Goal: Task Accomplishment & Management: Complete application form

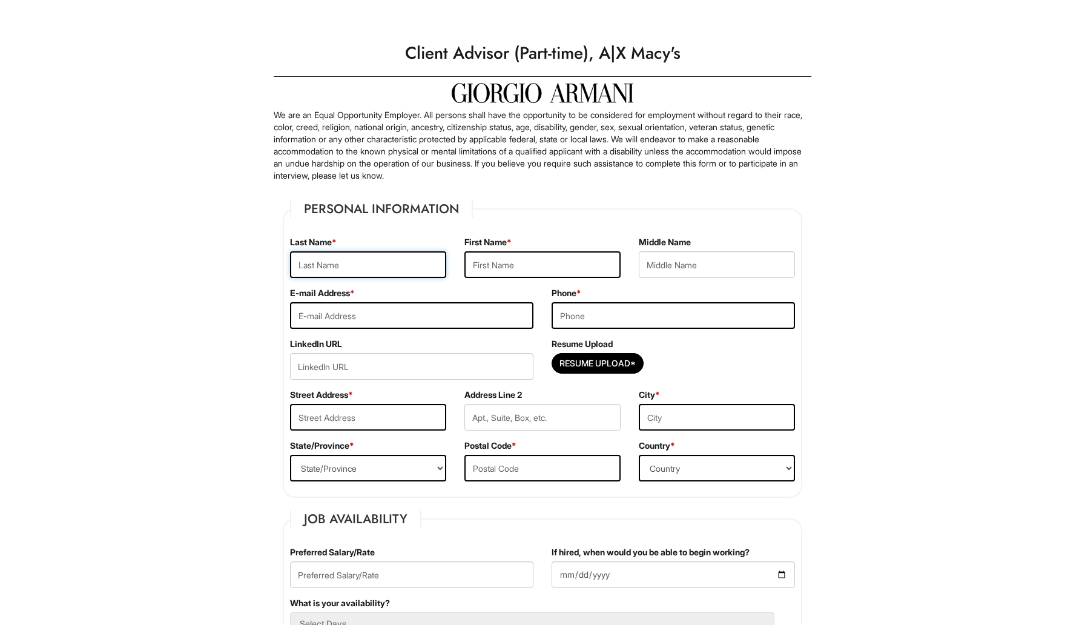
click at [350, 269] on input "text" at bounding box center [368, 264] width 156 height 27
type input "ali"
click at [488, 258] on input "text" at bounding box center [542, 264] width 156 height 27
type input "[PERSON_NAME]"
click at [439, 324] on input "email" at bounding box center [411, 315] width 243 height 27
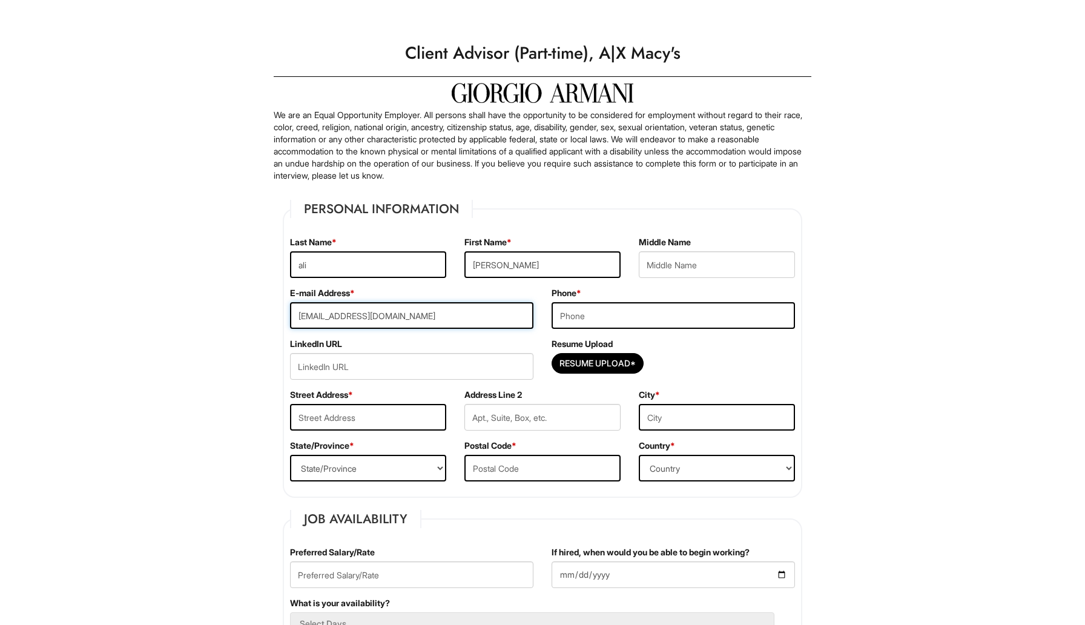
type input "[EMAIL_ADDRESS][DOMAIN_NAME]"
click at [589, 325] on input "tel" at bounding box center [672, 315] width 243 height 27
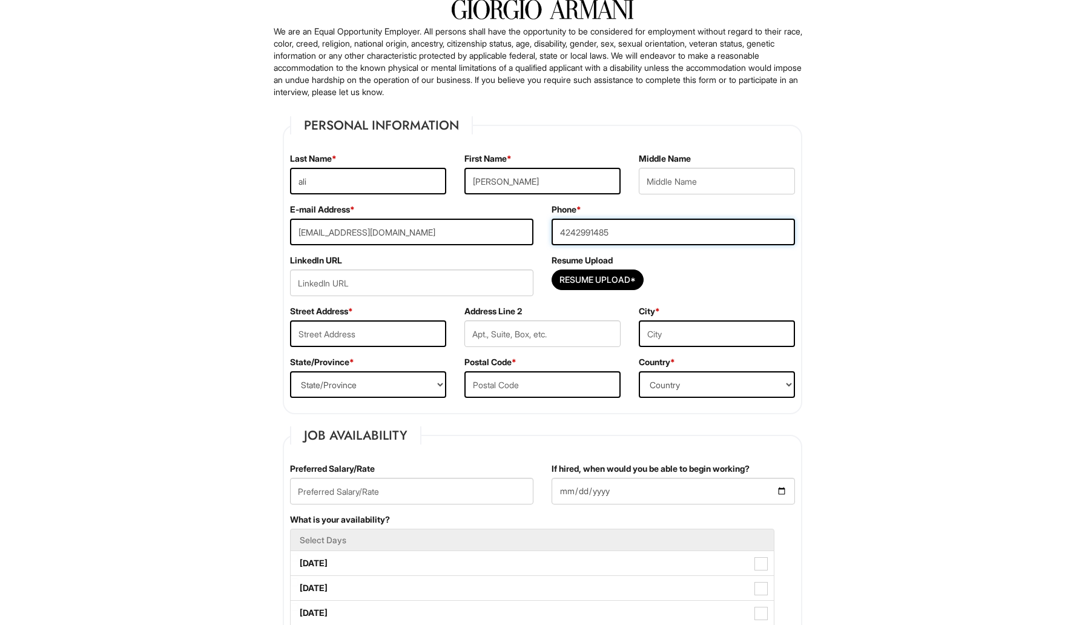
scroll to position [84, 0]
type input "4242991485"
click at [365, 336] on input "text" at bounding box center [368, 333] width 156 height 27
click at [390, 387] on select "State/Province [US_STATE] [US_STATE] [US_STATE] [US_STATE] [US_STATE] [US_STATE…" at bounding box center [368, 383] width 156 height 27
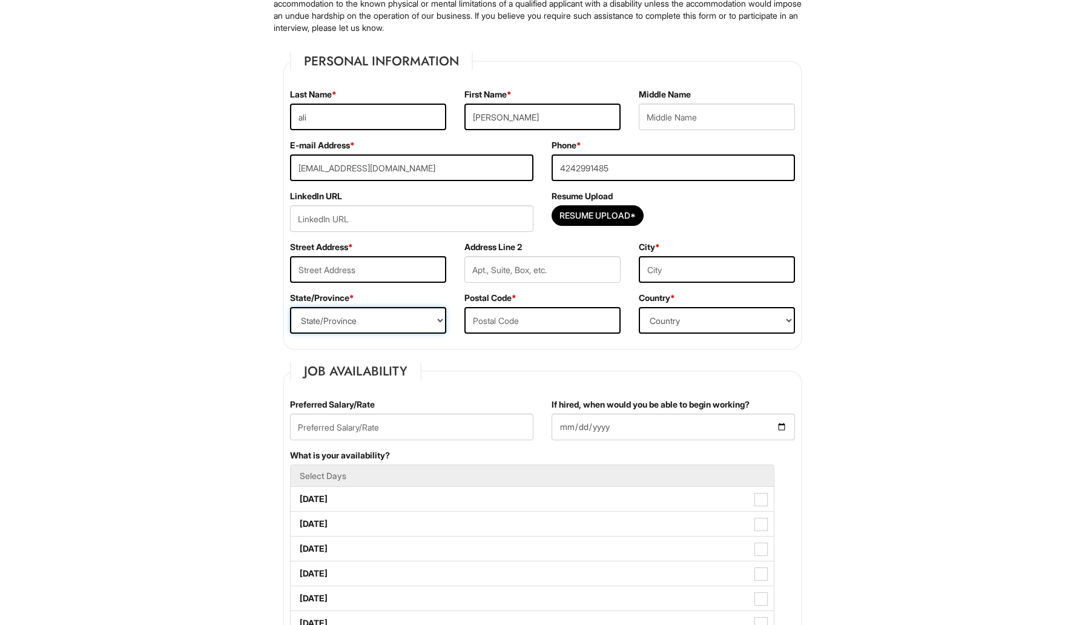
scroll to position [149, 0]
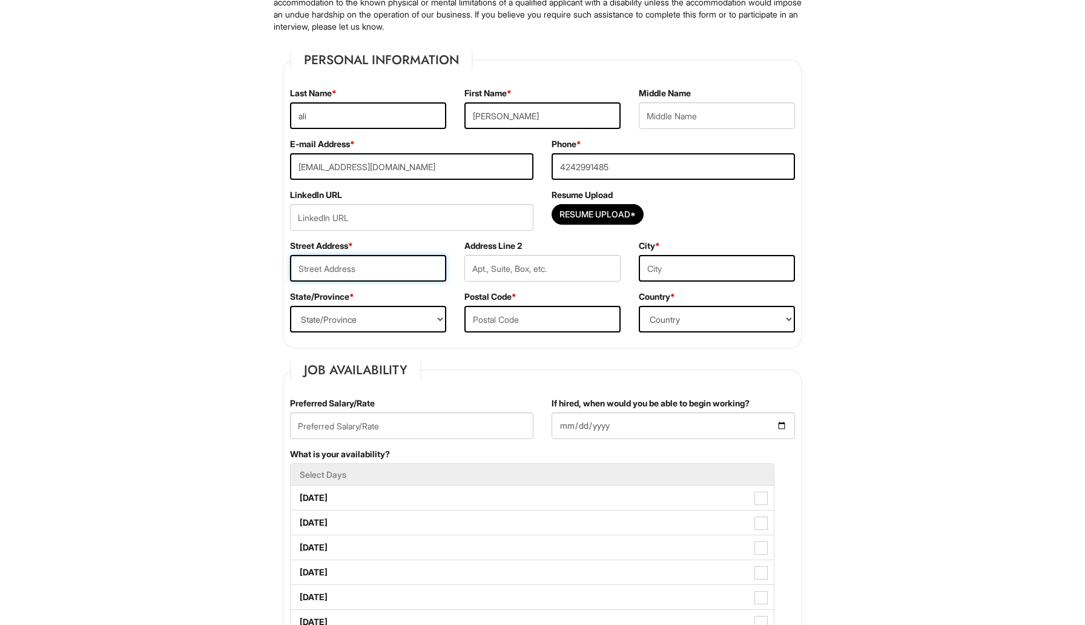
click at [359, 272] on input "text" at bounding box center [368, 268] width 156 height 27
type input "1"
click at [605, 215] on input "Resume Upload*" at bounding box center [597, 214] width 91 height 19
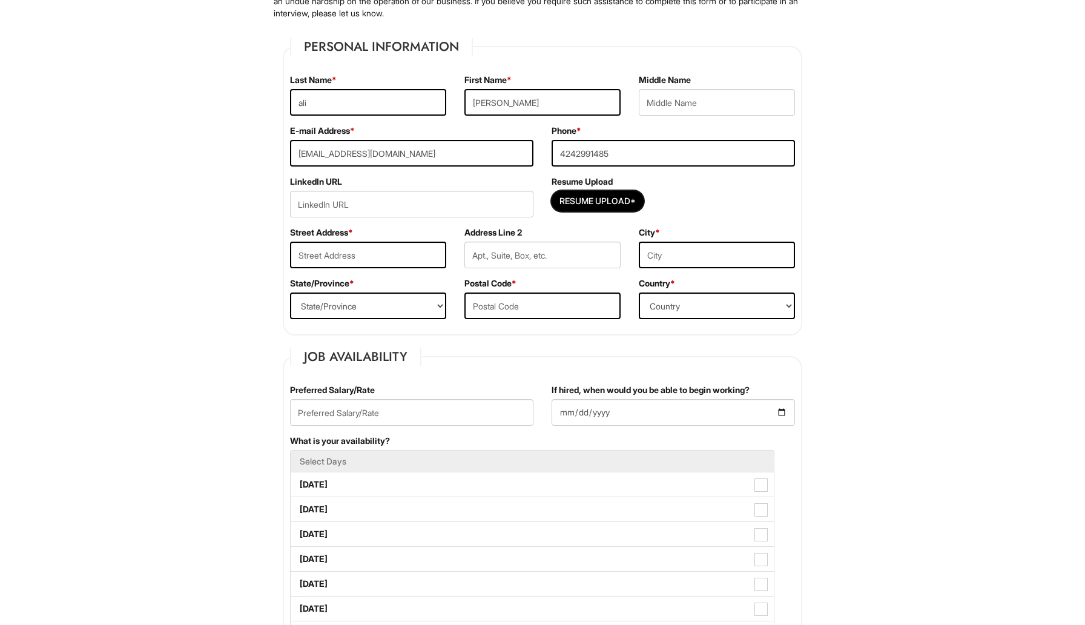
scroll to position [173, 0]
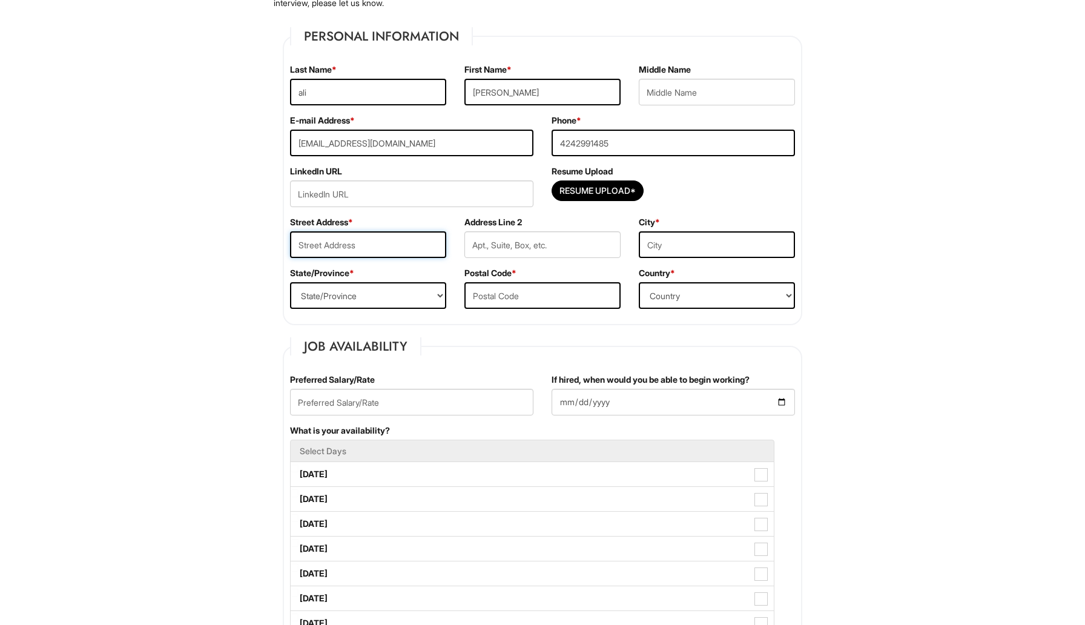
click at [396, 248] on input "text" at bounding box center [368, 244] width 156 height 27
type input "[STREET_ADDRESS][PERSON_NAME]"
click at [656, 251] on input "text" at bounding box center [717, 244] width 156 height 27
type input "[PERSON_NAME] oaks"
click at [349, 304] on select "State/Province [US_STATE] [US_STATE] [US_STATE] [US_STATE] [US_STATE] [US_STATE…" at bounding box center [368, 295] width 156 height 27
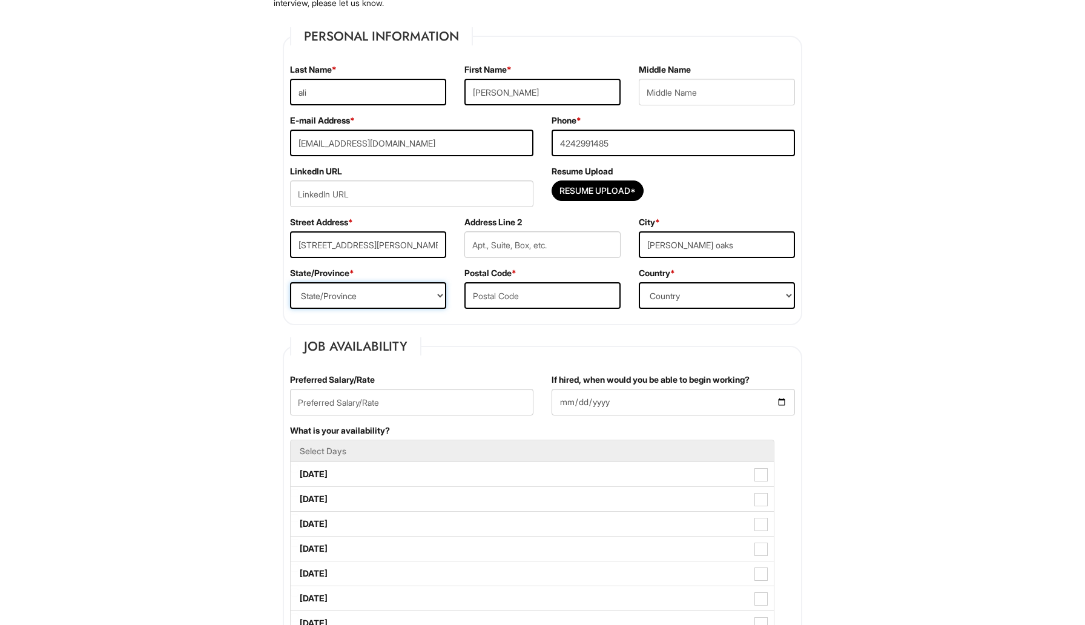
select select "CA"
click at [526, 301] on input "text" at bounding box center [542, 295] width 156 height 27
type input "91403"
click at [683, 286] on select "Country [GEOGRAPHIC_DATA] [GEOGRAPHIC_DATA] [GEOGRAPHIC_DATA] [US_STATE] [GEOGR…" at bounding box center [717, 295] width 156 height 27
click at [709, 303] on select "Country [GEOGRAPHIC_DATA] [GEOGRAPHIC_DATA] [GEOGRAPHIC_DATA] [US_STATE] [GEOGR…" at bounding box center [717, 295] width 156 height 27
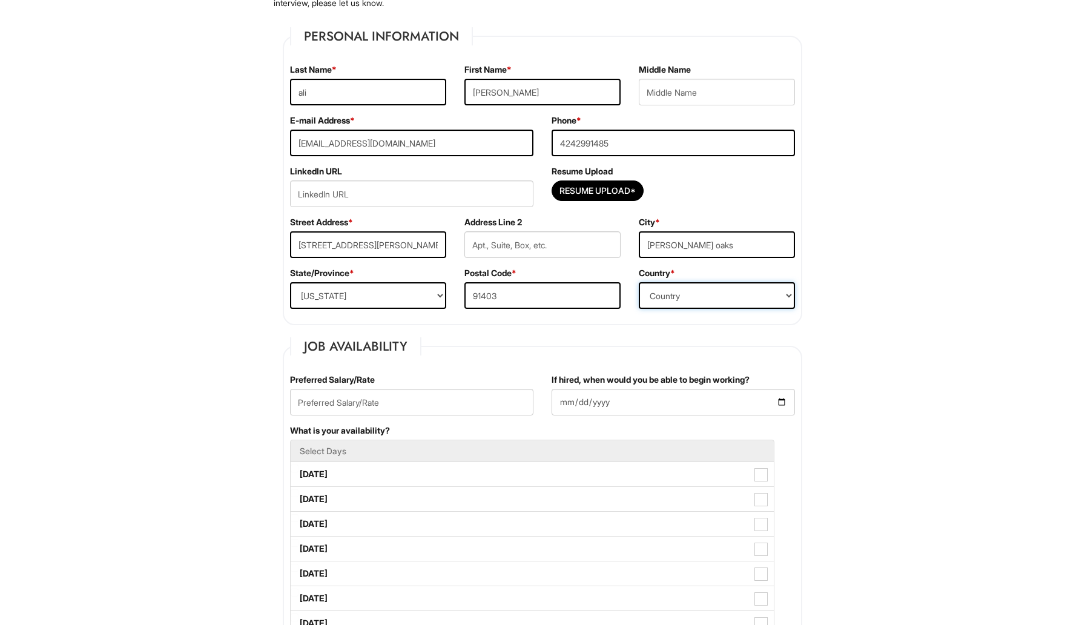
select select "[GEOGRAPHIC_DATA]"
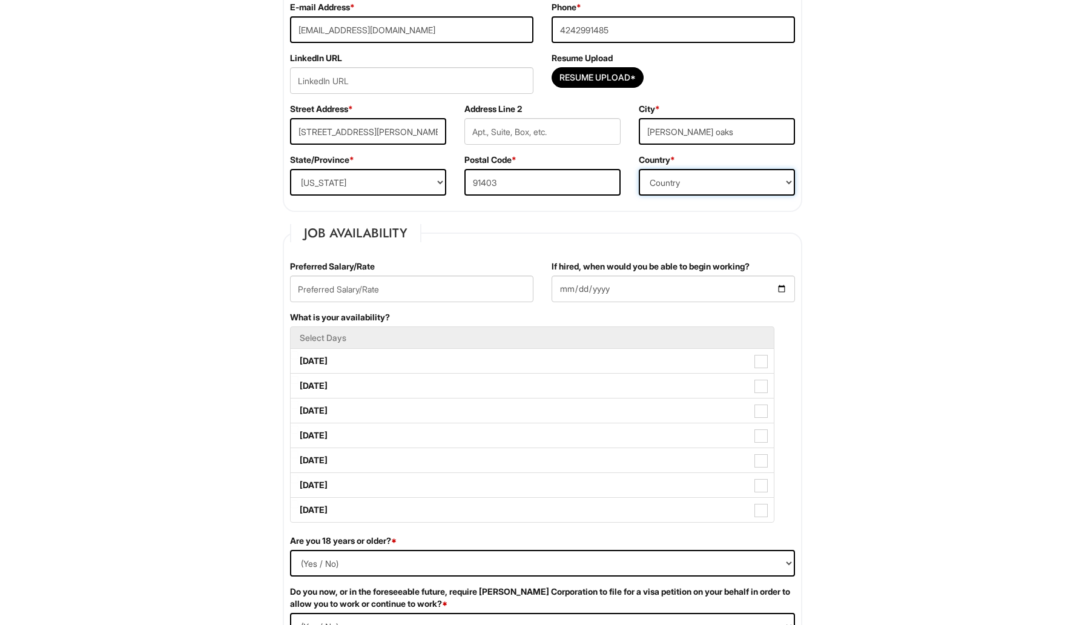
scroll to position [289, 0]
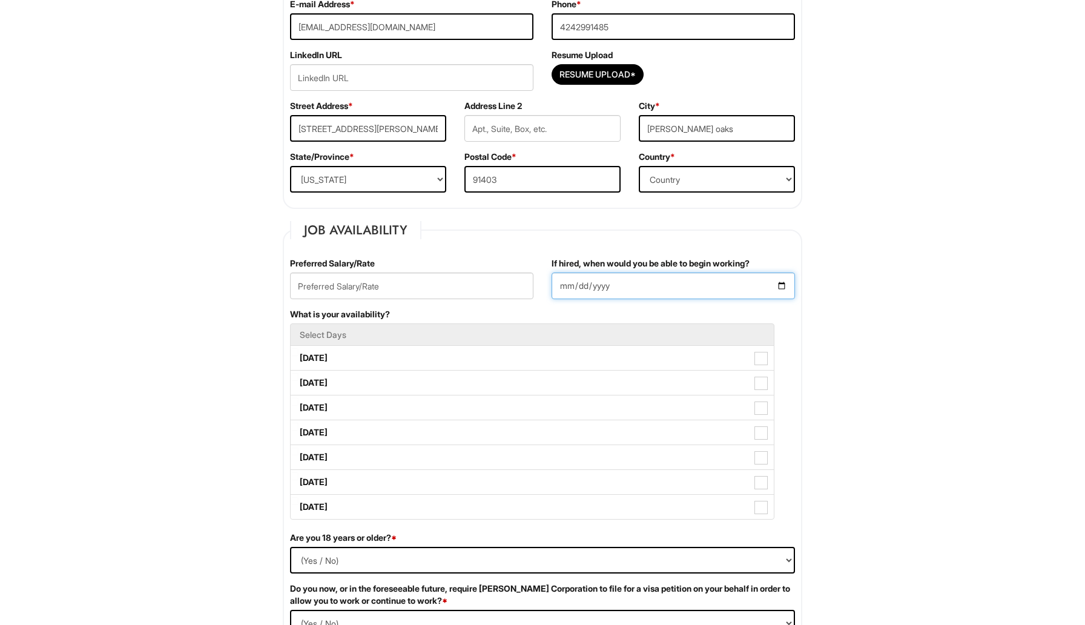
click at [630, 292] on input "If hired, when would you be able to begin working?" at bounding box center [672, 285] width 243 height 27
click at [650, 286] on input "If hired, when would you be able to begin working?" at bounding box center [672, 285] width 243 height 27
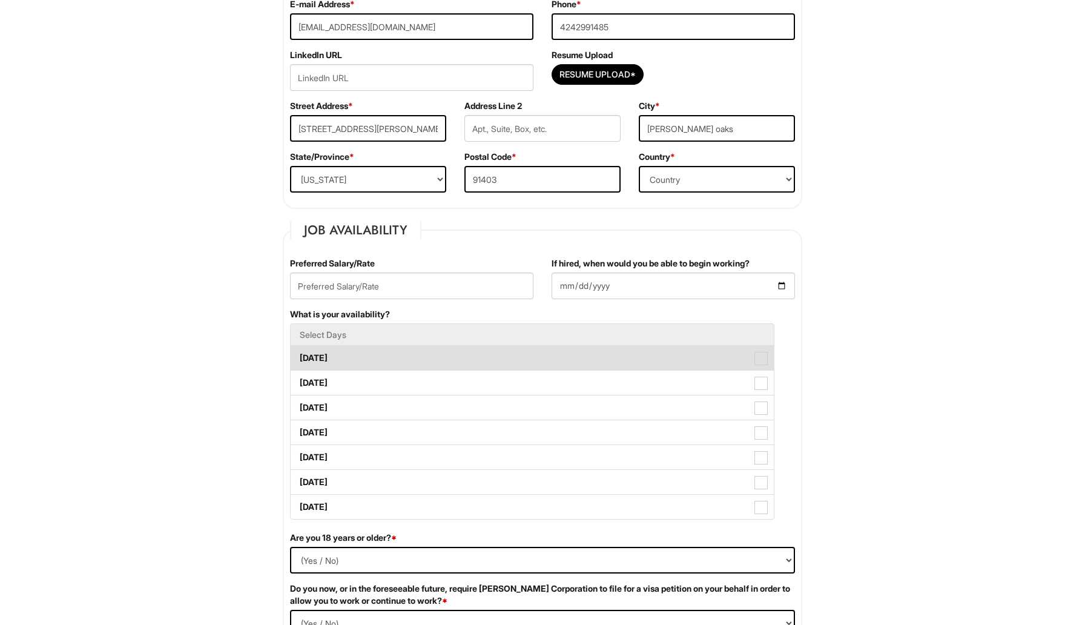
click at [329, 364] on label "[DATE]" at bounding box center [532, 358] width 483 height 24
click at [298, 356] on Available_Monday "[DATE]" at bounding box center [295, 352] width 8 height 8
click at [327, 356] on label "[DATE]" at bounding box center [532, 358] width 483 height 24
click at [298, 356] on Available_Monday "[DATE]" at bounding box center [295, 352] width 8 height 8
checkbox Available_Monday "false"
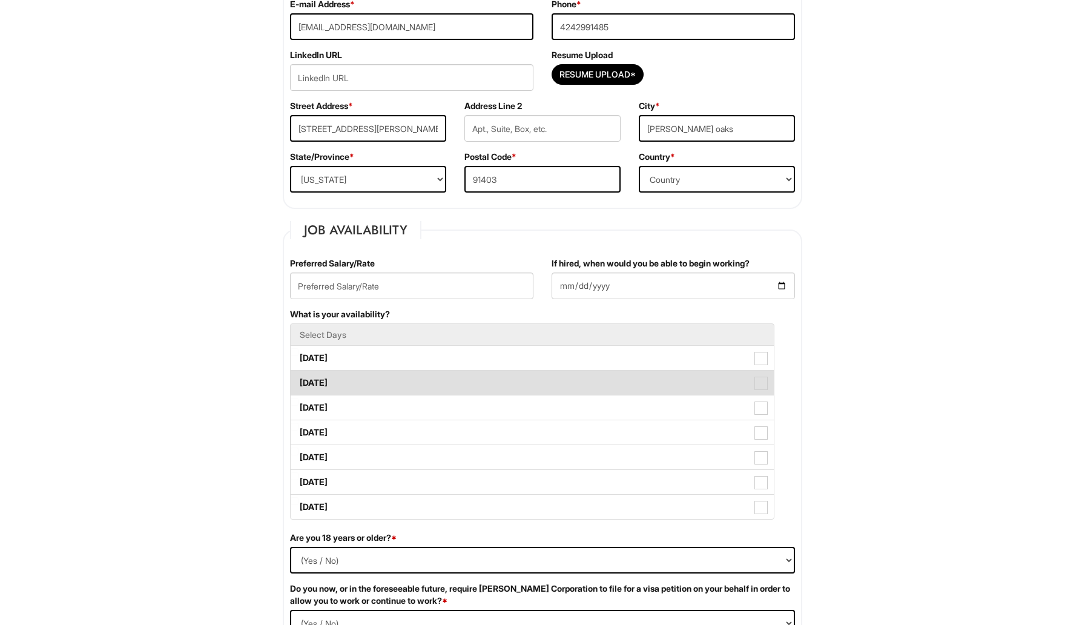
click at [323, 381] on label "[DATE]" at bounding box center [532, 382] width 483 height 24
click at [298, 381] on Available_Tuesday "[DATE]" at bounding box center [295, 377] width 8 height 8
checkbox Available_Tuesday "true"
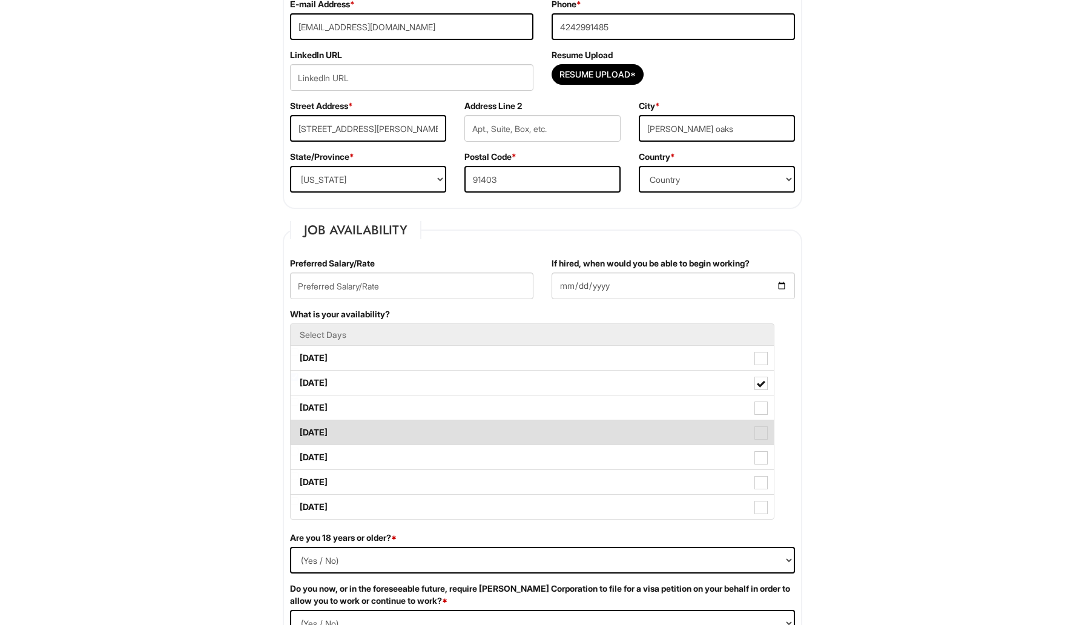
click at [323, 433] on label "[DATE]" at bounding box center [532, 432] width 483 height 24
click at [298, 430] on Available_Thursday "[DATE]" at bounding box center [295, 427] width 8 height 8
checkbox Available_Thursday "true"
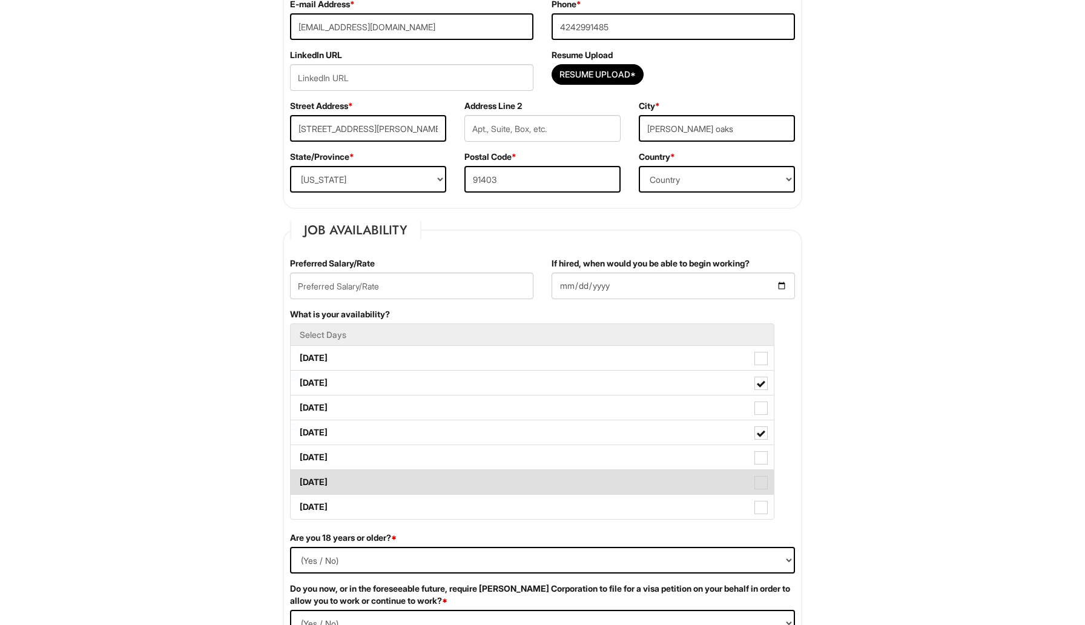
click at [331, 481] on label "[DATE]" at bounding box center [532, 482] width 483 height 24
click at [298, 480] on Available_Saturday "[DATE]" at bounding box center [295, 476] width 8 height 8
checkbox Available_Saturday "true"
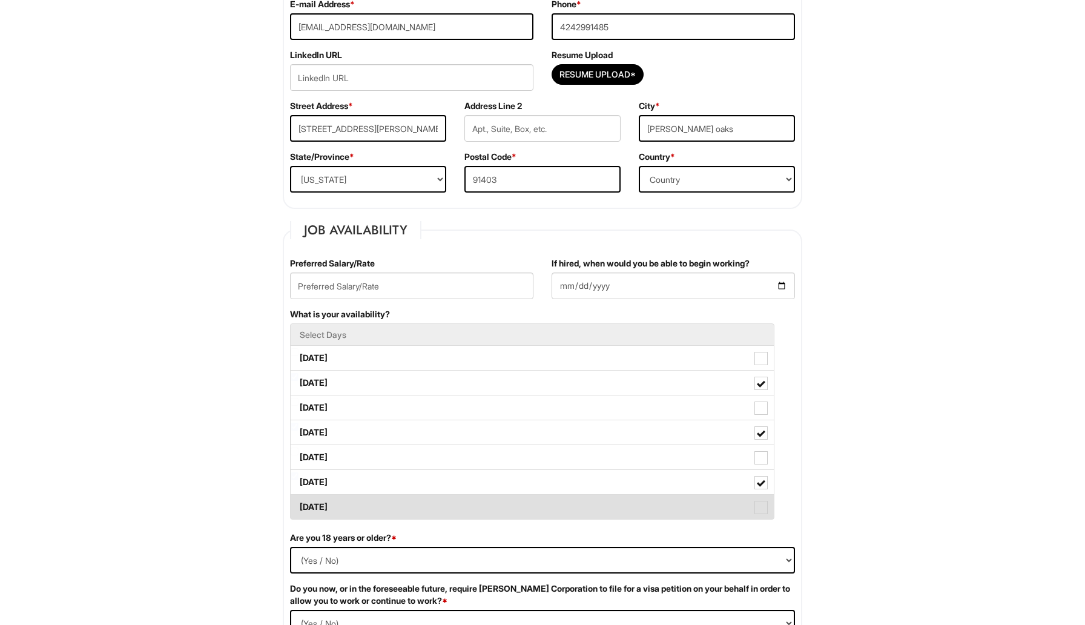
click at [331, 507] on label "[DATE]" at bounding box center [532, 507] width 483 height 24
click at [298, 505] on Available_Sunday "[DATE]" at bounding box center [295, 501] width 8 height 8
checkbox Available_Sunday "true"
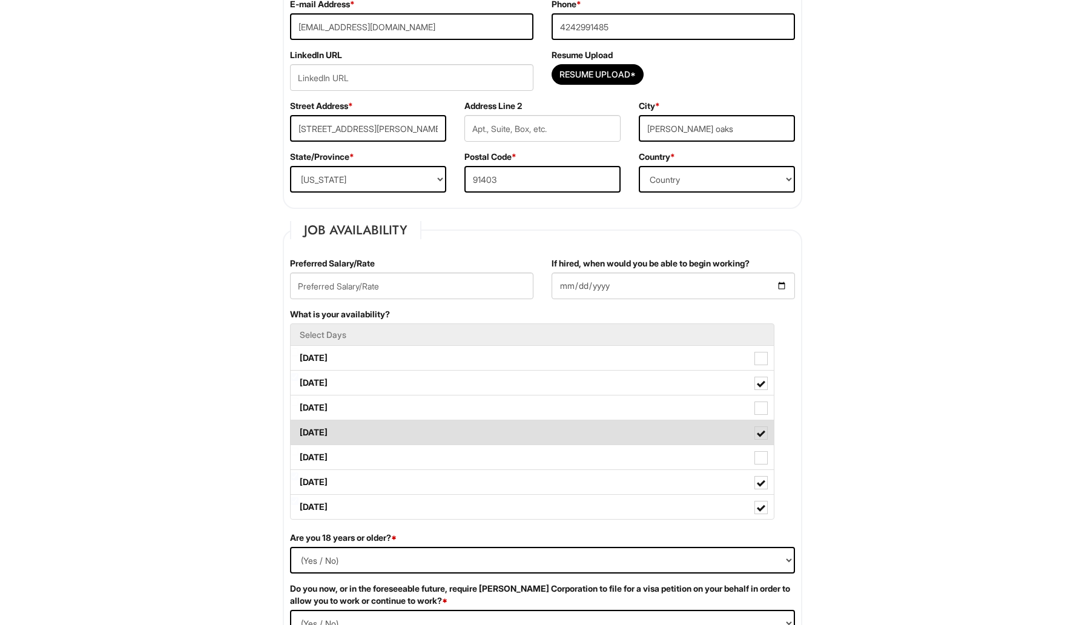
click at [326, 437] on label "[DATE]" at bounding box center [532, 432] width 483 height 24
click at [298, 430] on Available_Thursday "[DATE]" at bounding box center [295, 427] width 8 height 8
checkbox Available_Thursday "false"
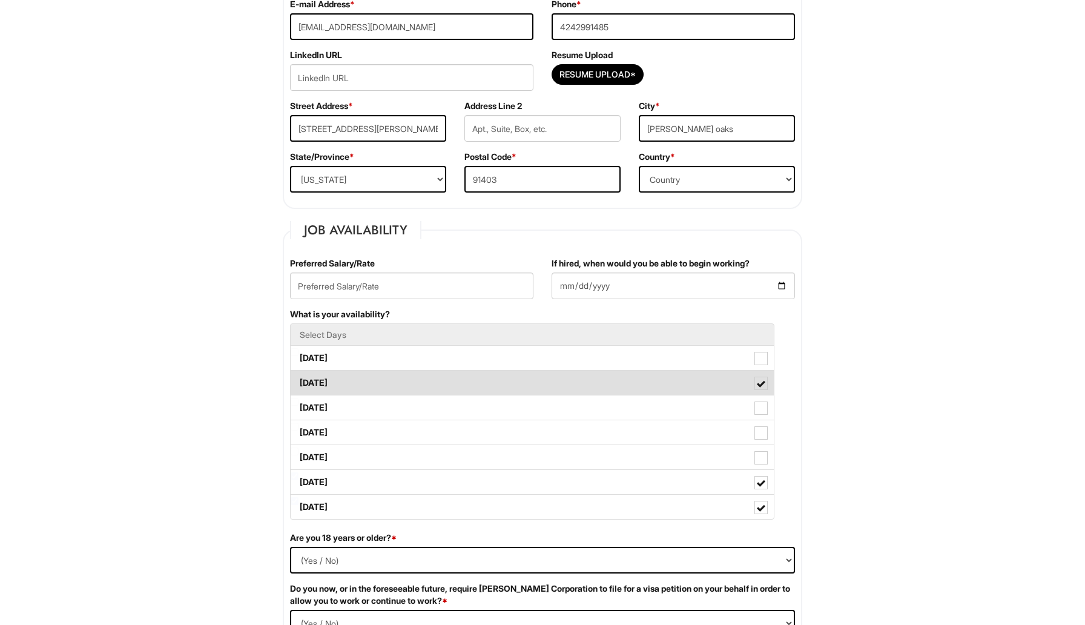
click at [315, 381] on label "[DATE]" at bounding box center [532, 382] width 483 height 24
click at [298, 381] on Available_Tuesday "[DATE]" at bounding box center [295, 377] width 8 height 8
checkbox Available_Tuesday "false"
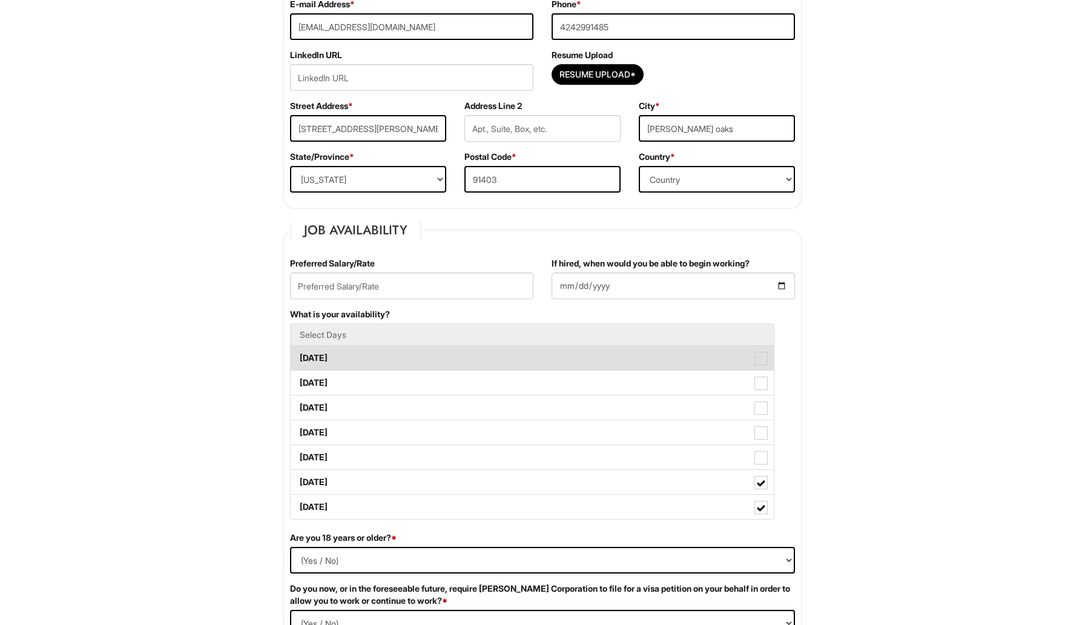
click at [315, 355] on label "[DATE]" at bounding box center [532, 358] width 483 height 24
click at [298, 355] on Available_Monday "[DATE]" at bounding box center [295, 352] width 8 height 8
click at [315, 357] on label "[DATE]" at bounding box center [532, 358] width 483 height 24
click at [298, 356] on Available_Monday "[DATE]" at bounding box center [295, 352] width 8 height 8
click at [313, 357] on label "[DATE]" at bounding box center [532, 358] width 483 height 24
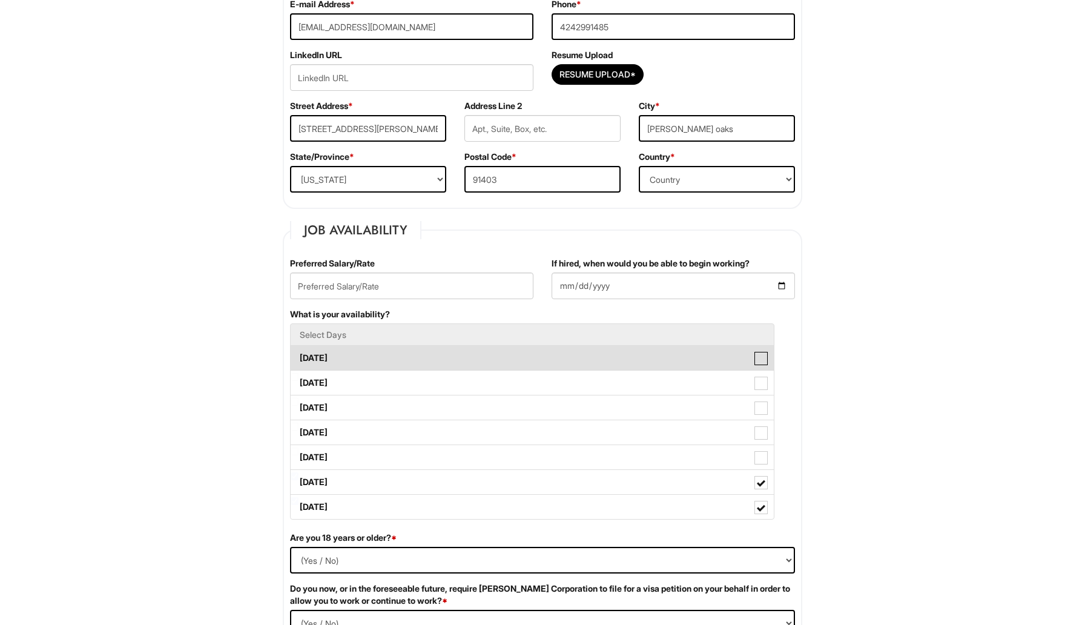
click at [298, 356] on Available_Monday "[DATE]" at bounding box center [295, 352] width 8 height 8
checkbox Available_Monday "true"
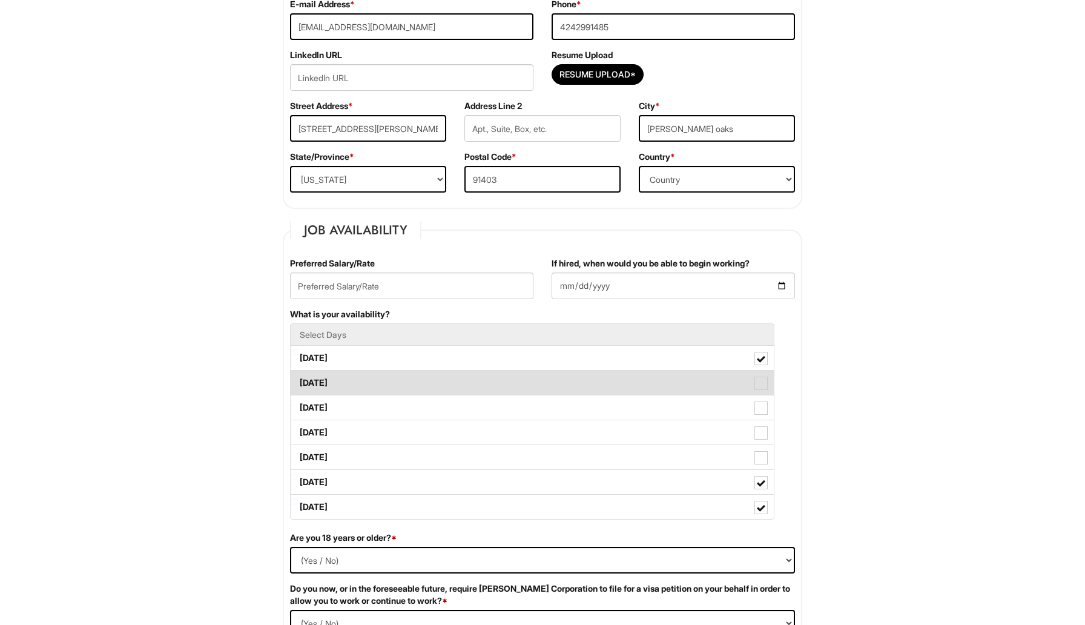
click at [312, 383] on label "[DATE]" at bounding box center [532, 382] width 483 height 24
click at [298, 381] on Available_Tuesday "[DATE]" at bounding box center [295, 377] width 8 height 8
checkbox Available_Tuesday "true"
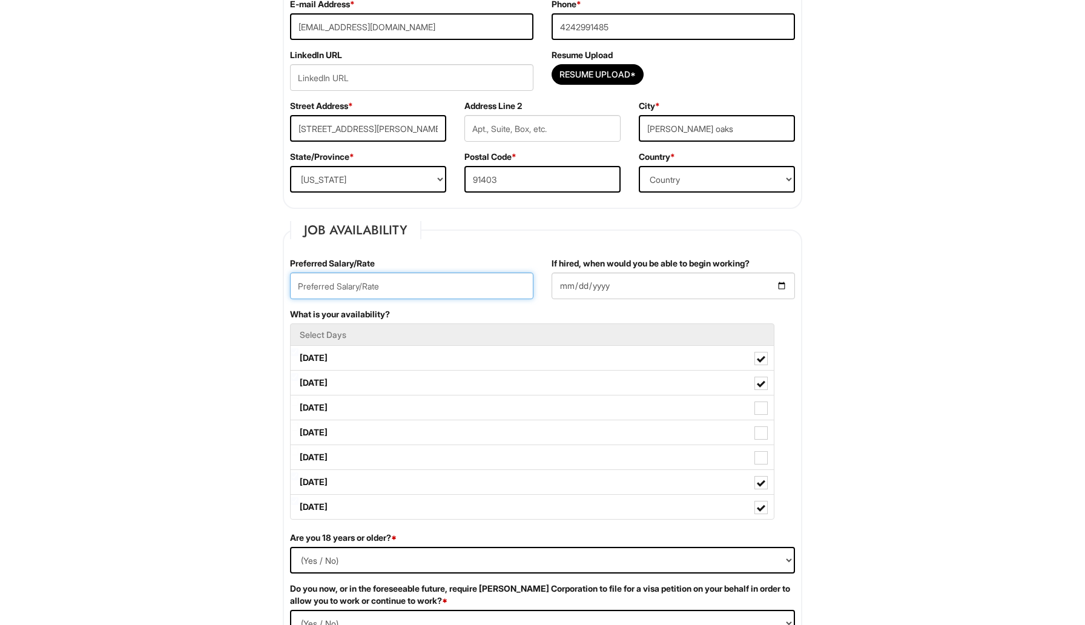
click at [301, 288] on input "text" at bounding box center [411, 285] width 243 height 27
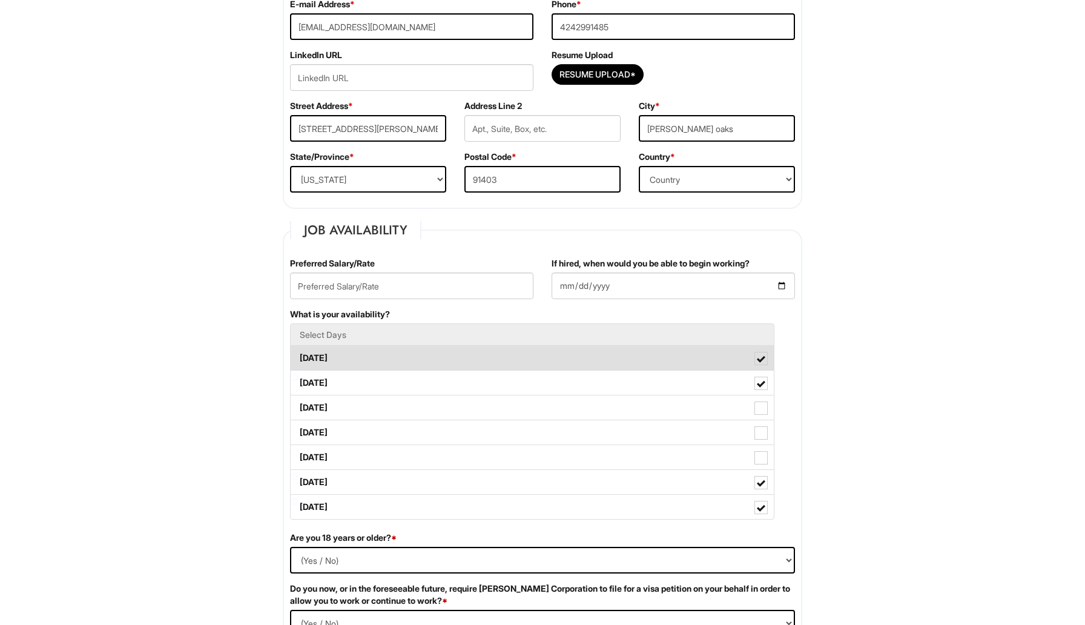
click at [320, 359] on label "[DATE]" at bounding box center [532, 358] width 483 height 24
click at [298, 356] on Available_Monday "[DATE]" at bounding box center [295, 352] width 8 height 8
click at [320, 359] on label "[DATE]" at bounding box center [532, 358] width 483 height 24
click at [298, 356] on Available_Monday "[DATE]" at bounding box center [295, 352] width 8 height 8
checkbox Available_Monday "true"
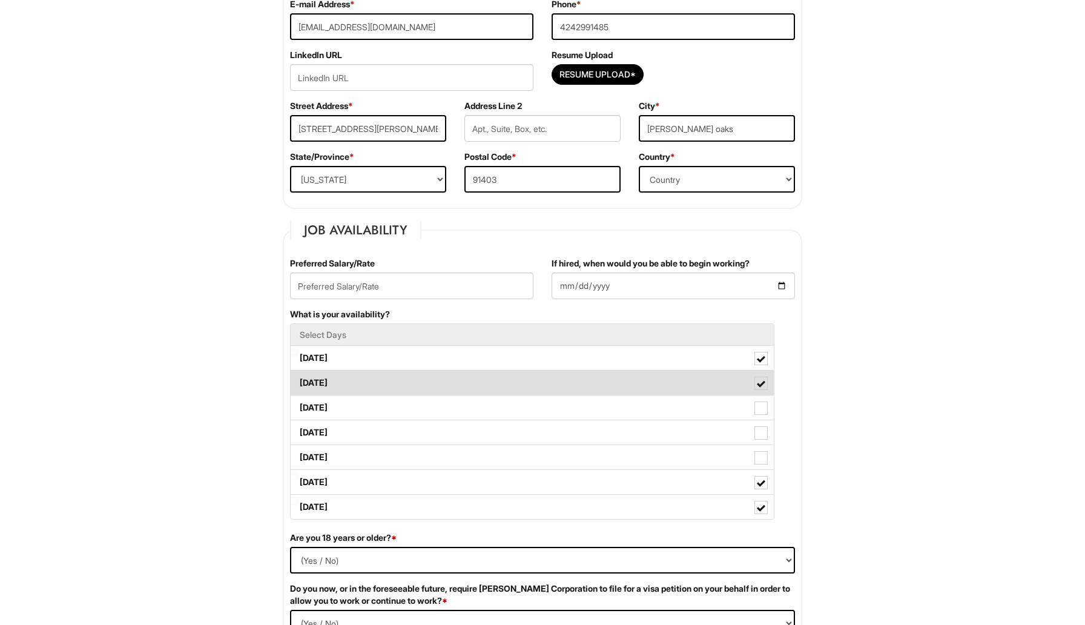
click at [327, 386] on label "[DATE]" at bounding box center [532, 382] width 483 height 24
click at [298, 381] on Available_Tuesday "[DATE]" at bounding box center [295, 377] width 8 height 8
checkbox Available_Tuesday "false"
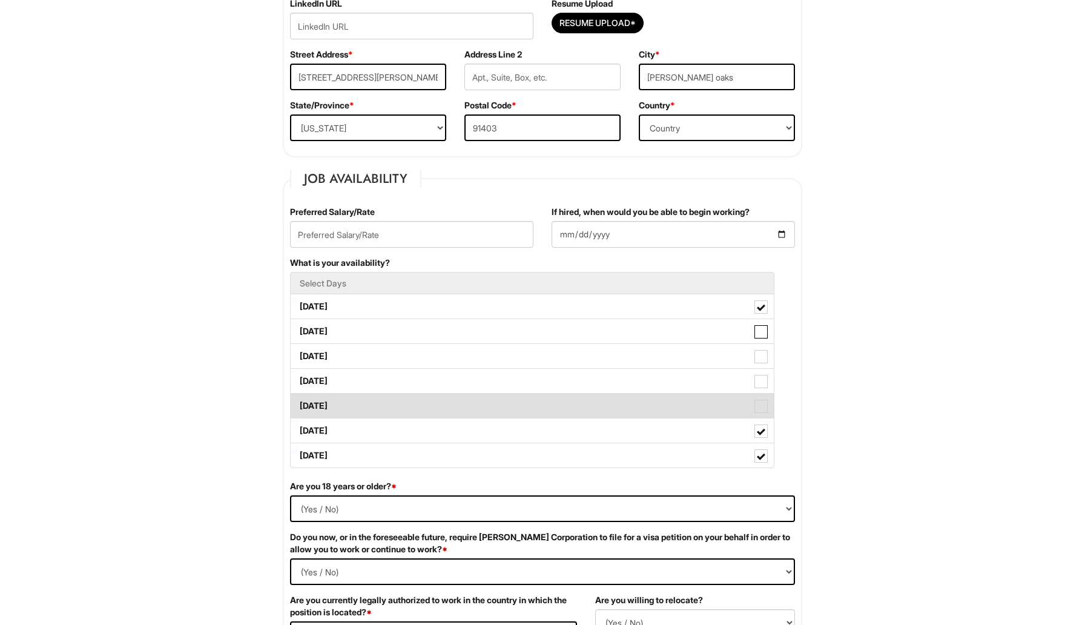
scroll to position [357, 0]
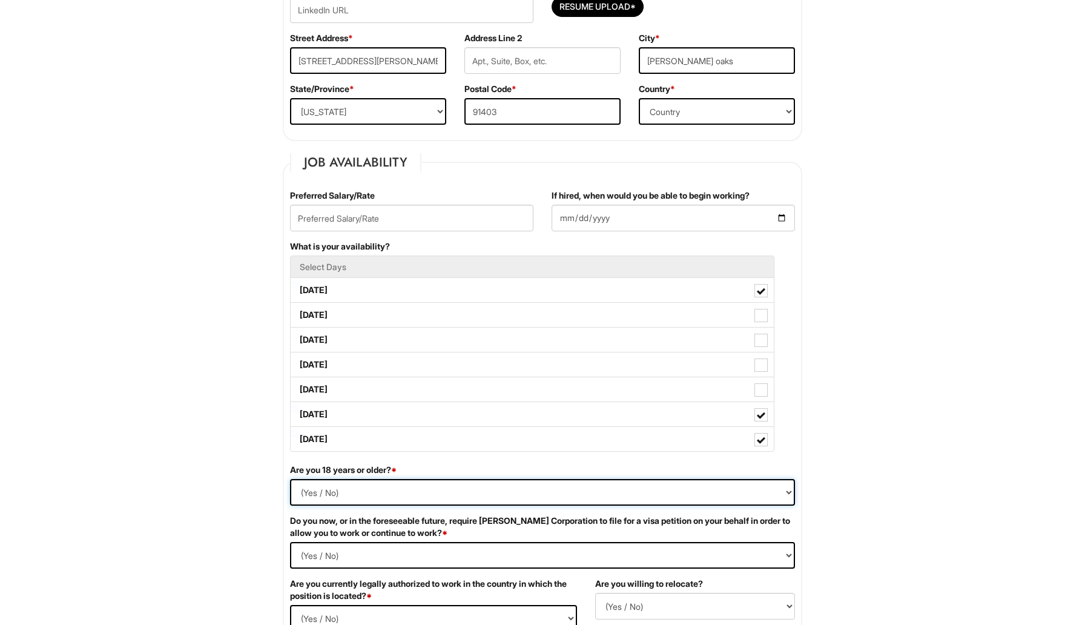
click at [357, 496] on select "(Yes / No) Yes No" at bounding box center [542, 492] width 505 height 27
select select "Yes"
click at [568, 223] on input "If hired, when would you be able to begin working?" at bounding box center [672, 218] width 243 height 27
click at [786, 215] on input "If hired, when would you be able to begin working?" at bounding box center [672, 218] width 243 height 27
click at [570, 211] on input "[DATE]" at bounding box center [672, 218] width 243 height 27
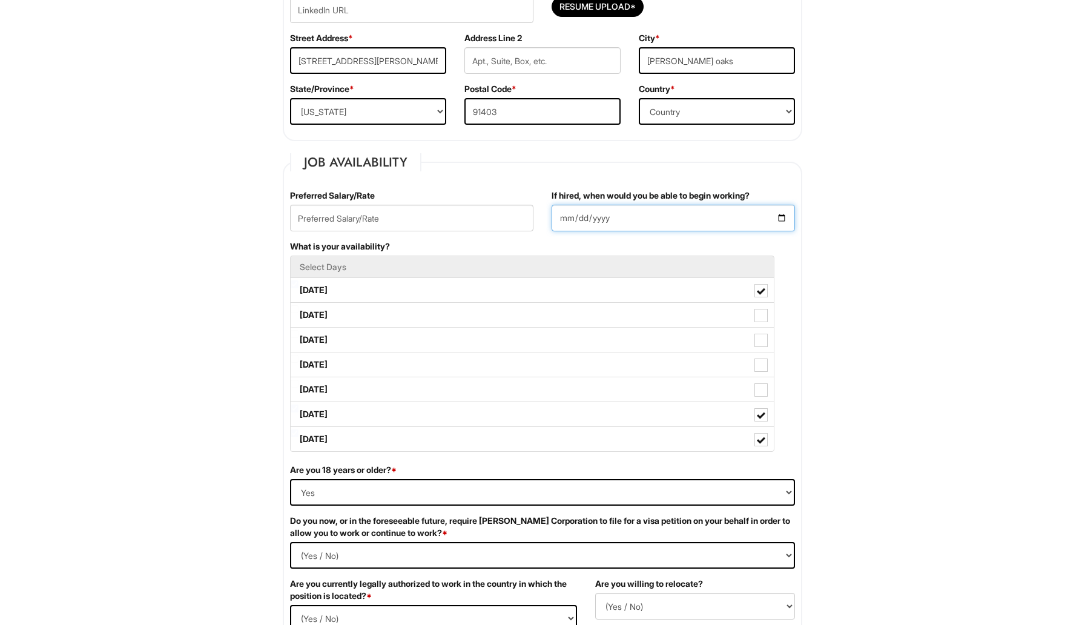
click at [616, 220] on input "[DATE]" at bounding box center [672, 218] width 243 height 27
click at [786, 218] on input "[DATE]" at bounding box center [672, 218] width 243 height 27
type input "[DATE]"
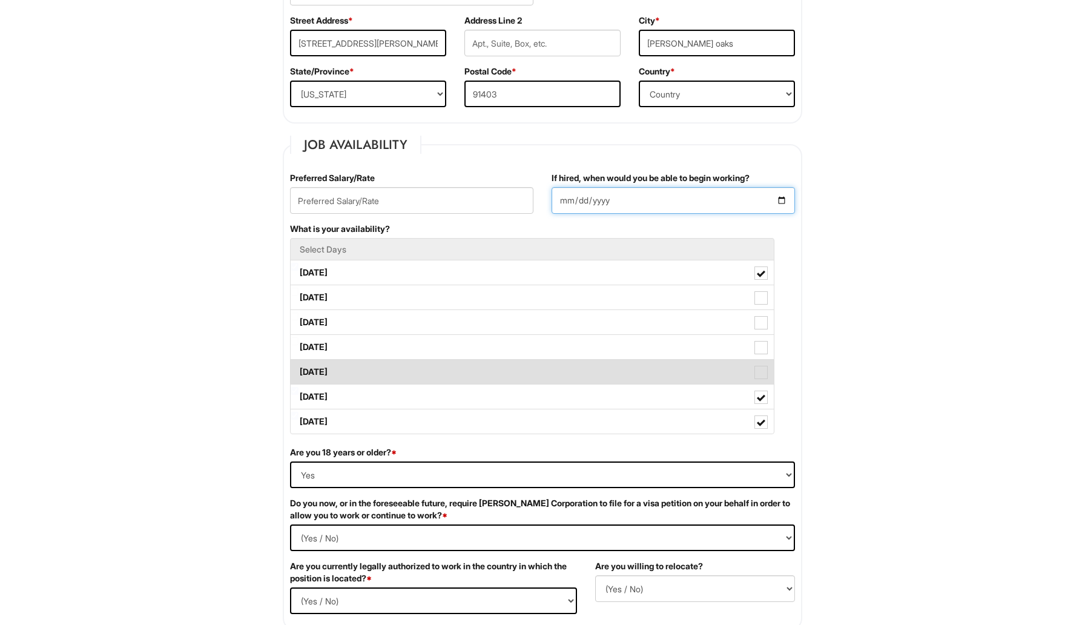
scroll to position [380, 0]
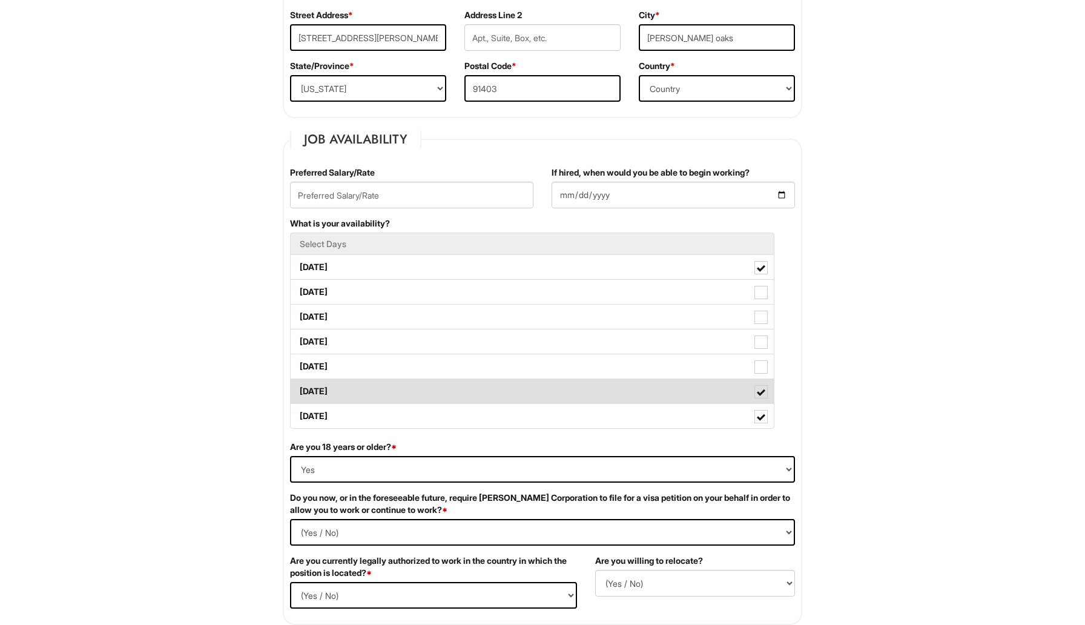
click at [386, 390] on label "[DATE]" at bounding box center [532, 391] width 483 height 24
click at [298, 389] on Available_Saturday "[DATE]" at bounding box center [295, 385] width 8 height 8
checkbox Available_Saturday "false"
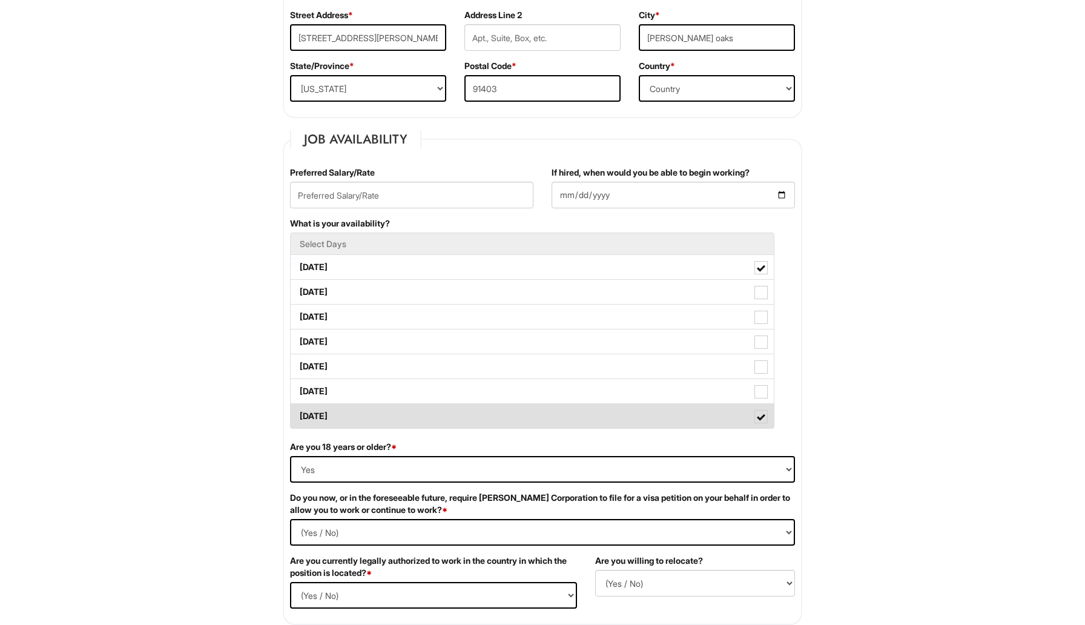
click at [385, 415] on label "[DATE]" at bounding box center [532, 416] width 483 height 24
click at [298, 414] on Available_Sunday "[DATE]" at bounding box center [295, 410] width 8 height 8
checkbox Available_Sunday "false"
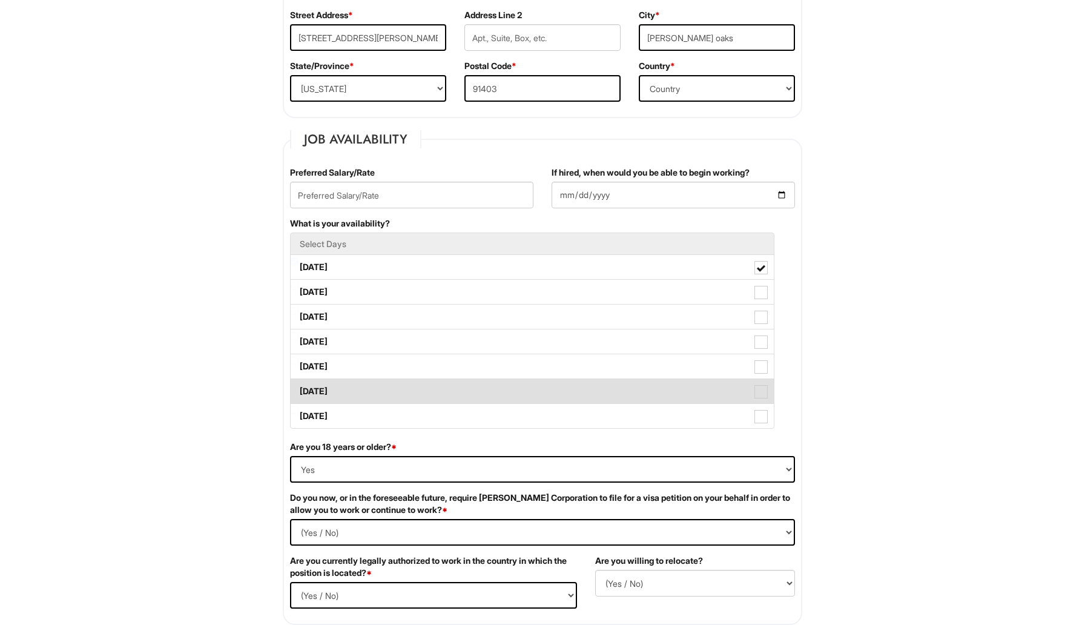
click at [369, 392] on label "[DATE]" at bounding box center [532, 391] width 483 height 24
click at [298, 389] on Available_Saturday "[DATE]" at bounding box center [295, 385] width 8 height 8
checkbox Available_Saturday "true"
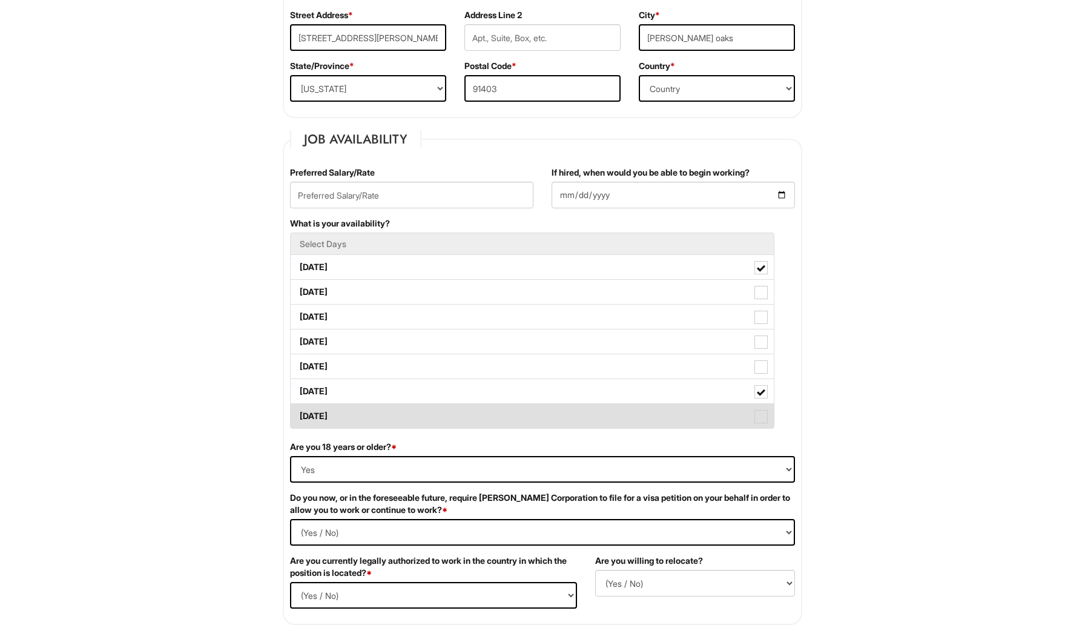
click at [370, 423] on label "[DATE]" at bounding box center [532, 416] width 483 height 24
click at [298, 414] on Available_Sunday "[DATE]" at bounding box center [295, 410] width 8 height 8
checkbox Available_Sunday "true"
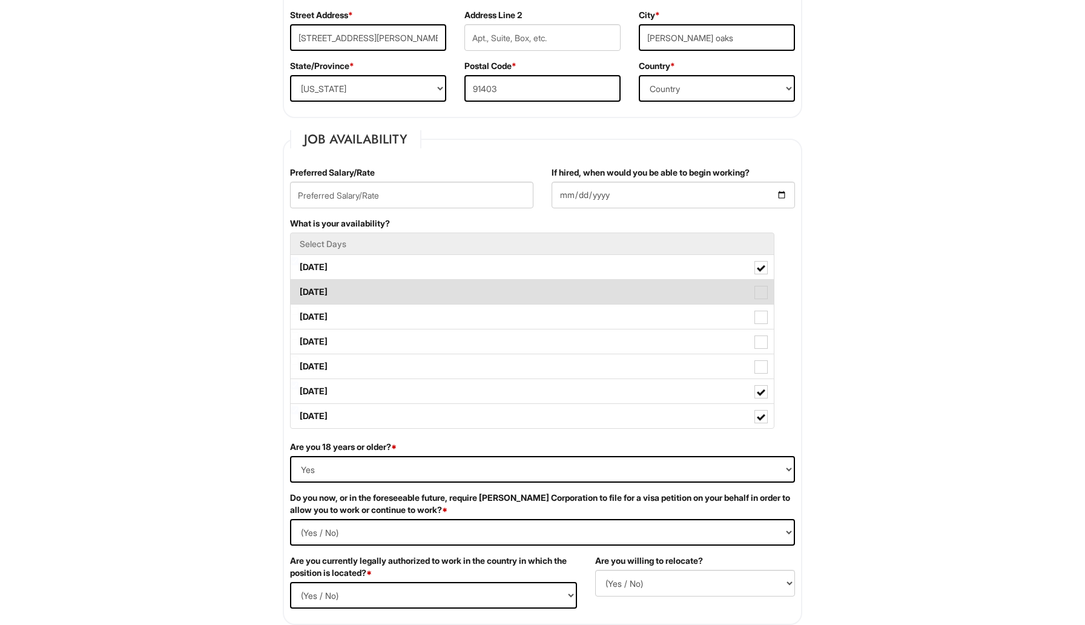
click at [350, 297] on label "[DATE]" at bounding box center [532, 292] width 483 height 24
click at [298, 290] on Available_Tuesday "[DATE]" at bounding box center [295, 286] width 8 height 8
click at [350, 297] on label "[DATE]" at bounding box center [532, 292] width 483 height 24
click at [298, 290] on Available_Tuesday "[DATE]" at bounding box center [295, 286] width 8 height 8
checkbox Available_Tuesday "false"
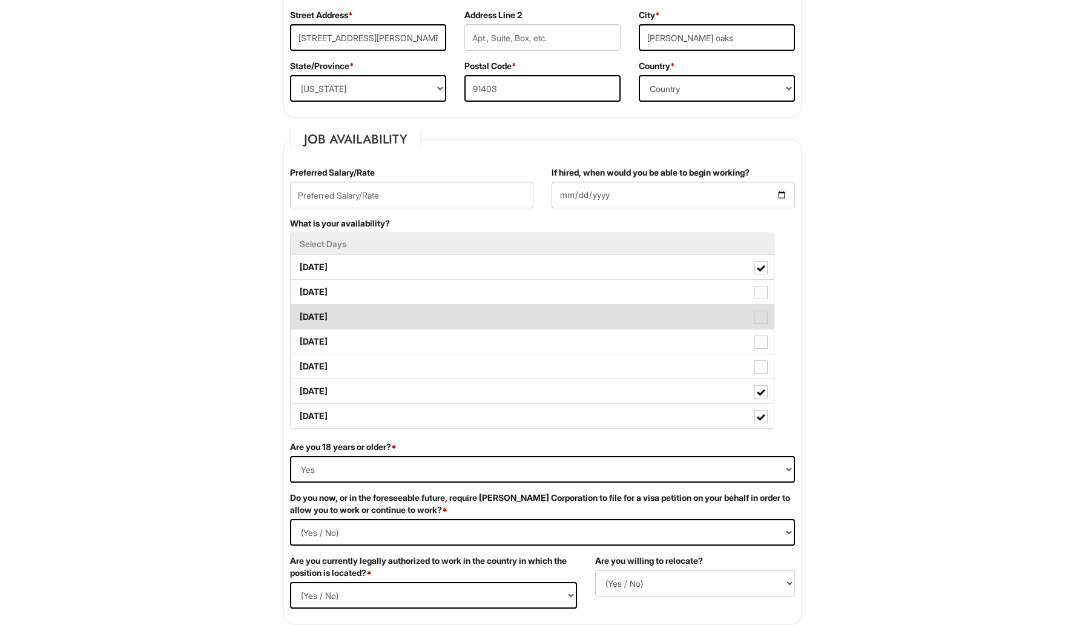
click at [354, 320] on label "[DATE]" at bounding box center [532, 316] width 483 height 24
click at [298, 315] on Available_Wednesday "[DATE]" at bounding box center [295, 311] width 8 height 8
checkbox Available_Wednesday "true"
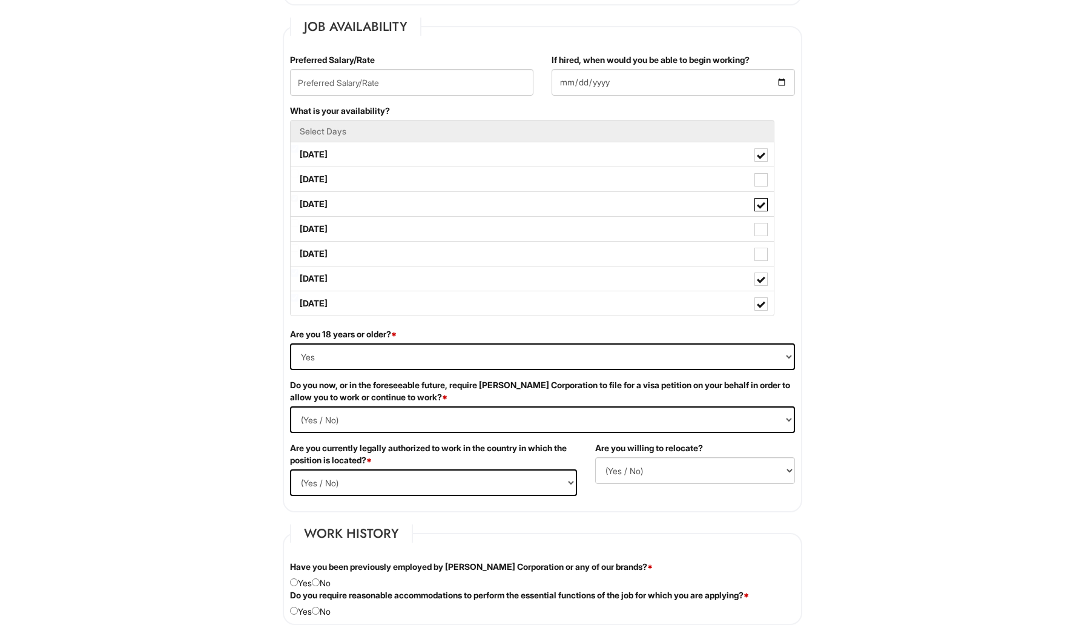
scroll to position [504, 0]
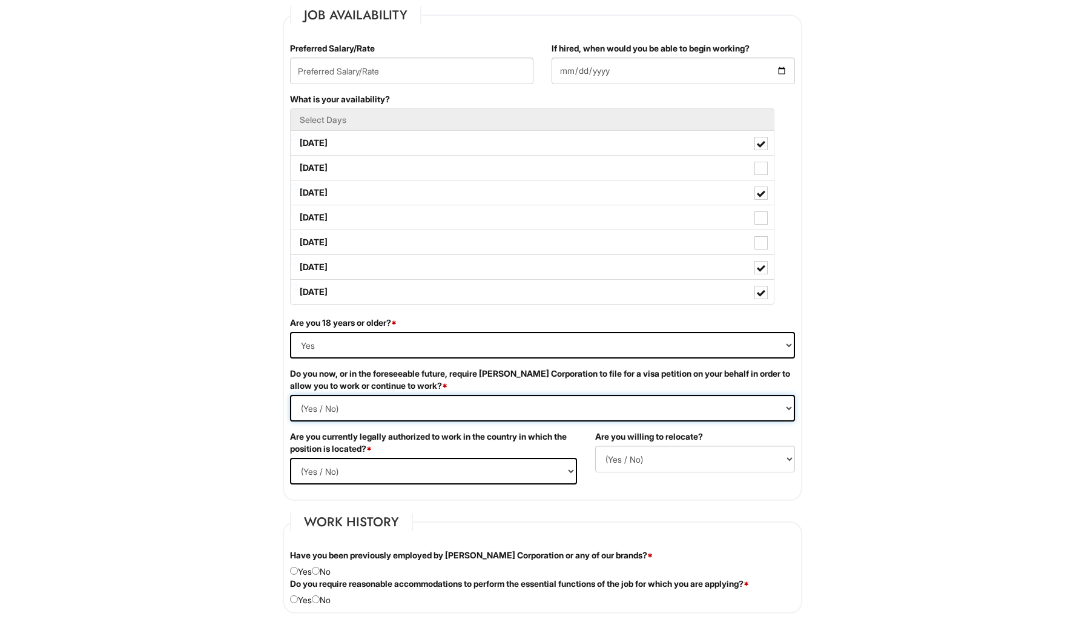
click at [433, 407] on Required "(Yes / No) Yes No" at bounding box center [542, 408] width 505 height 27
click at [350, 414] on Required "(Yes / No) Yes No" at bounding box center [542, 408] width 505 height 27
click at [338, 406] on Required "(Yes / No) Yes No" at bounding box center [542, 408] width 505 height 27
select Required "No"
click at [408, 462] on select "(Yes / No) Yes No" at bounding box center [433, 471] width 287 height 27
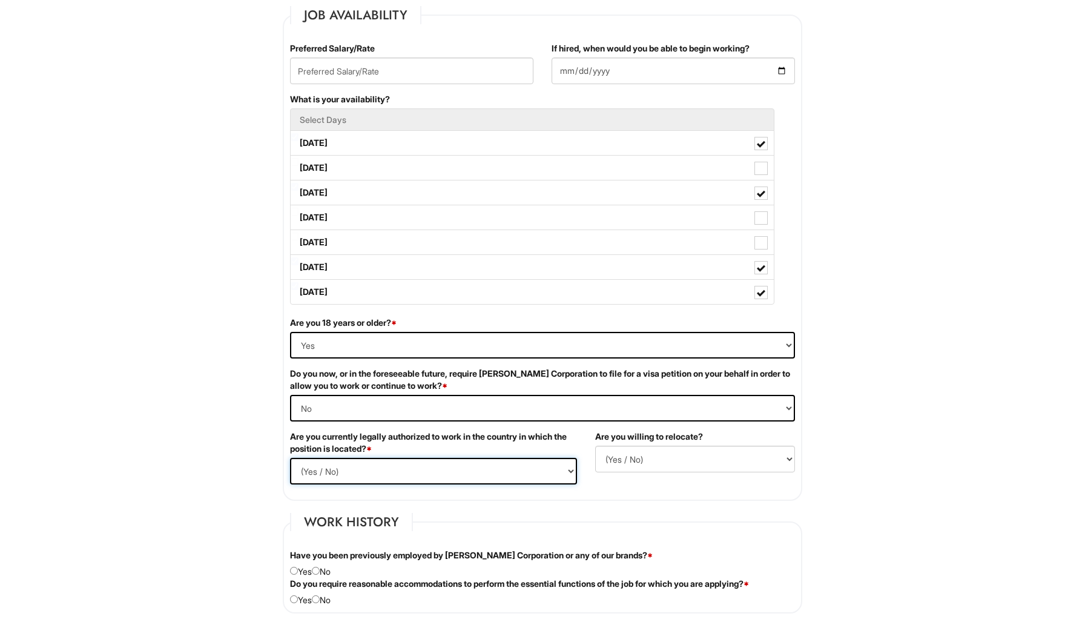
click at [315, 469] on select "(Yes / No) Yes No" at bounding box center [433, 471] width 287 height 27
select select "Yes"
click at [617, 452] on select "(Yes / No) No Yes" at bounding box center [695, 459] width 200 height 27
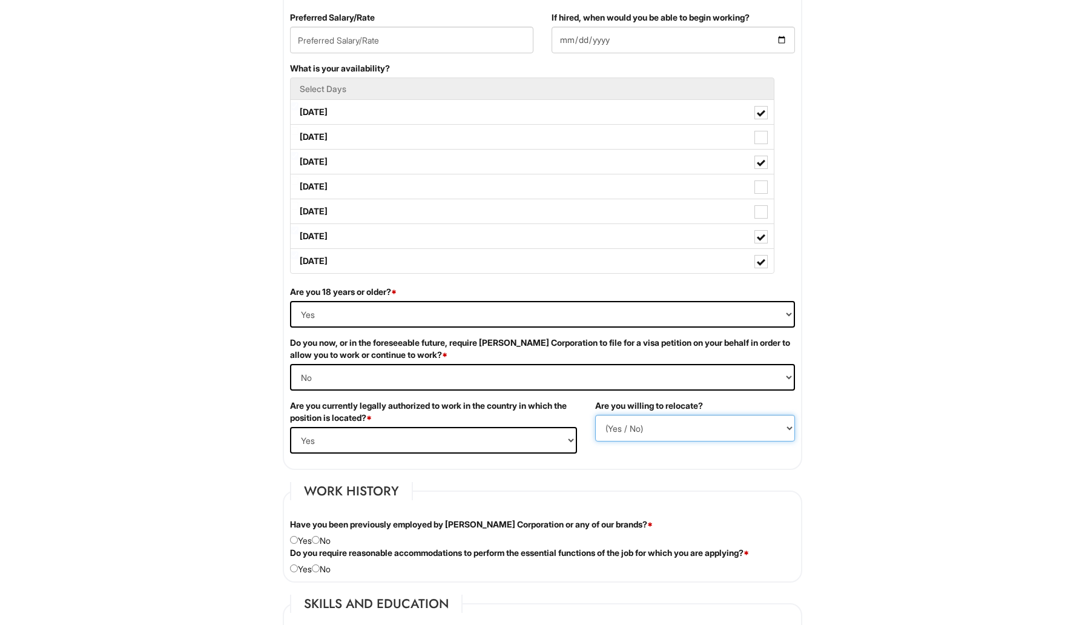
scroll to position [541, 0]
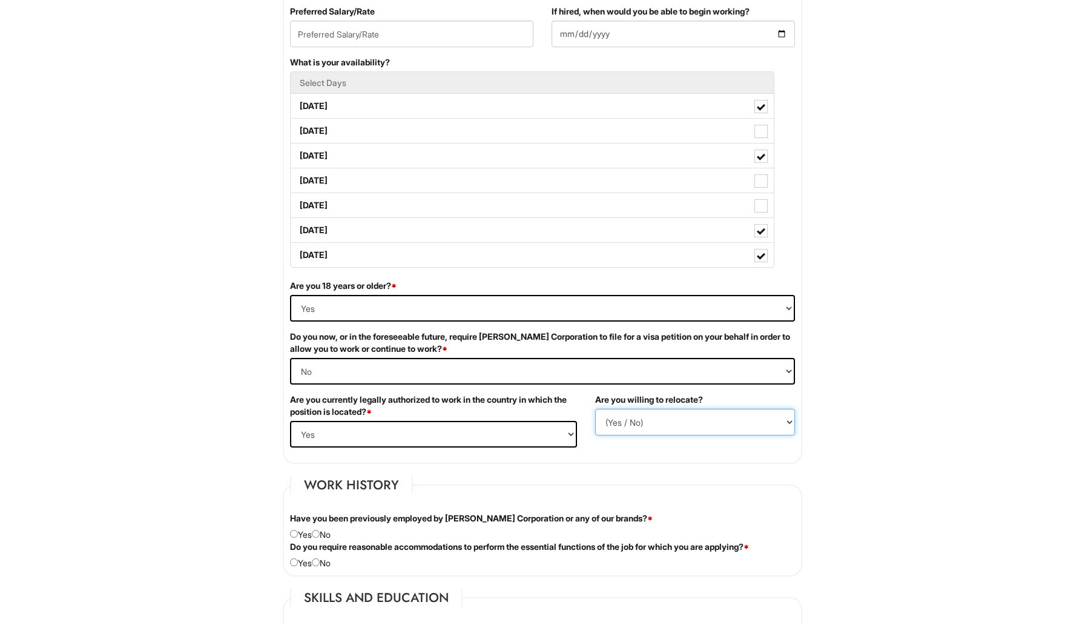
click at [616, 423] on select "(Yes / No) No Yes" at bounding box center [695, 422] width 200 height 27
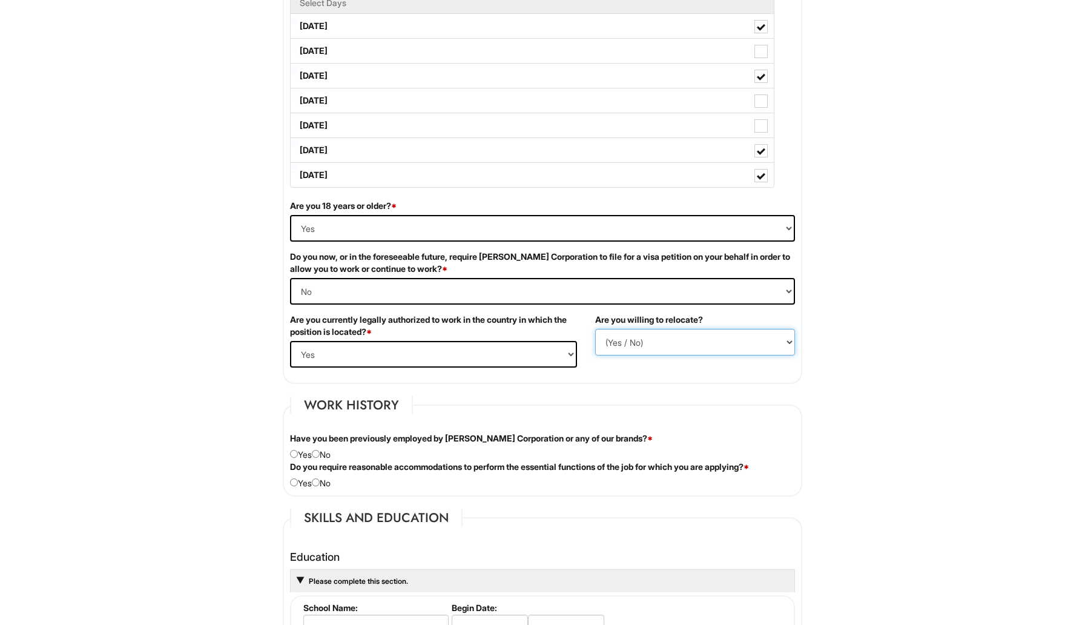
scroll to position [626, 0]
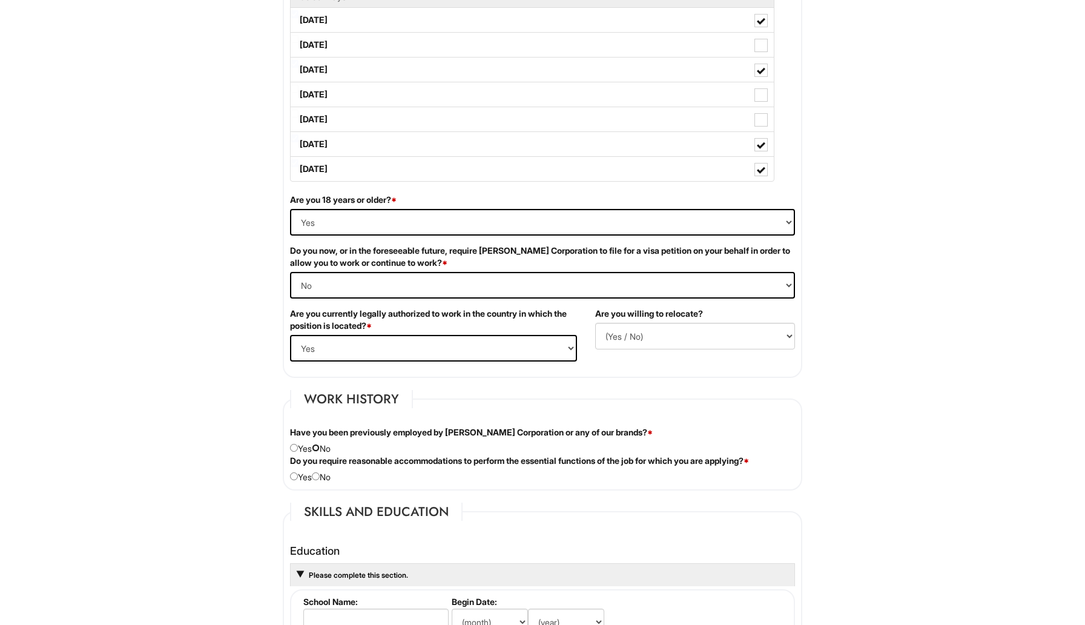
click at [320, 447] on input "radio" at bounding box center [316, 448] width 8 height 8
radio input "true"
click at [661, 333] on select "(Yes / No) No Yes" at bounding box center [695, 336] width 200 height 27
click at [634, 340] on select "(Yes / No) No Yes" at bounding box center [695, 336] width 200 height 27
click at [622, 340] on select "(Yes / No) No Yes" at bounding box center [695, 336] width 200 height 27
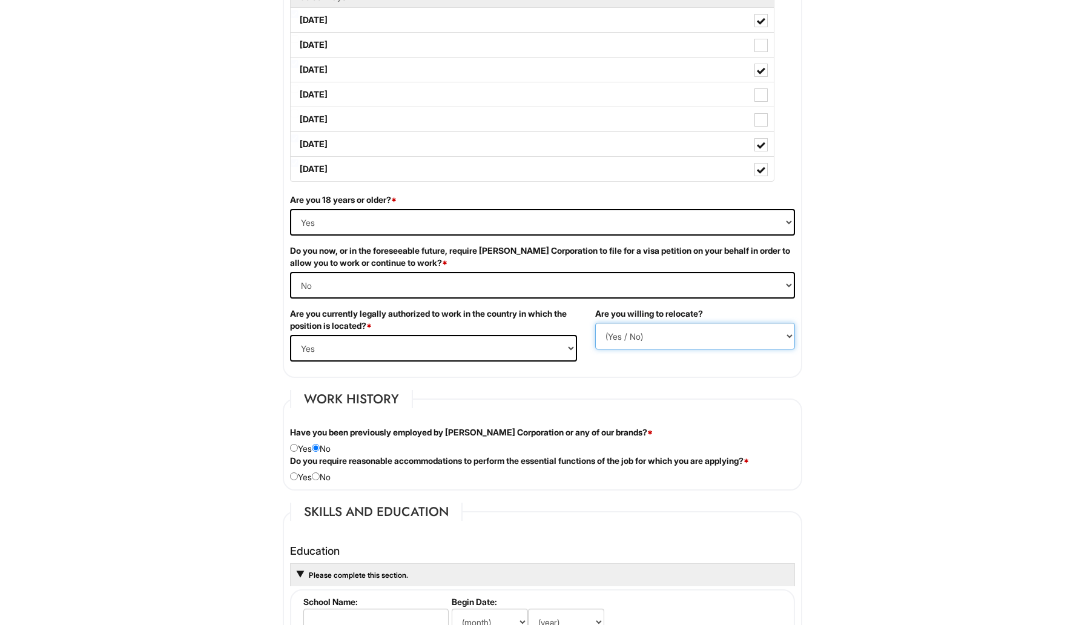
select select "N"
click at [320, 479] on input "radio" at bounding box center [316, 476] width 8 height 8
radio input "true"
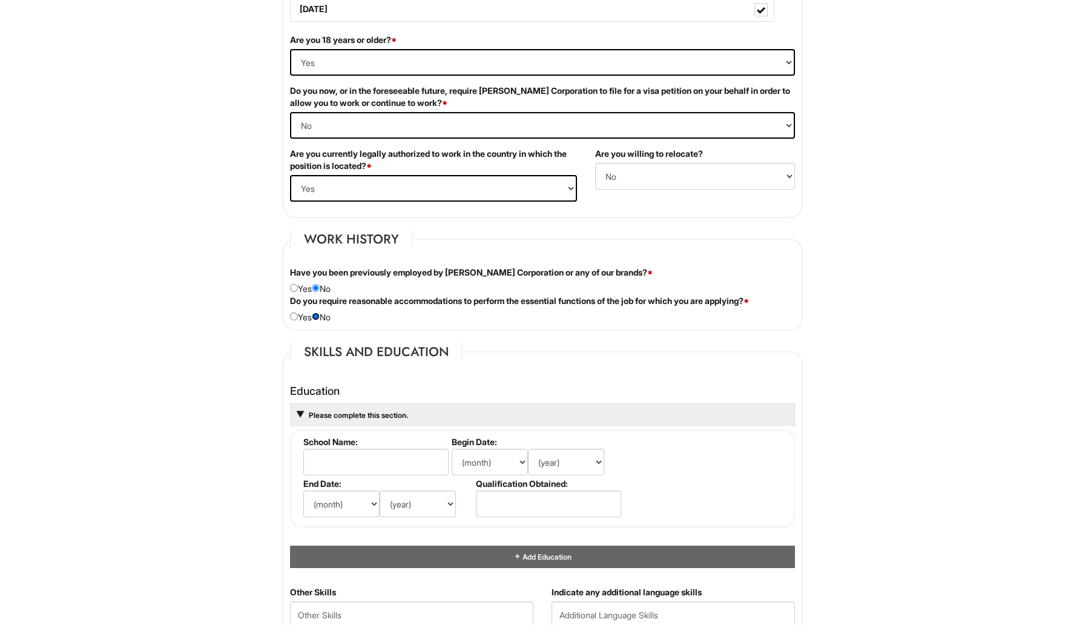
scroll to position [789, 0]
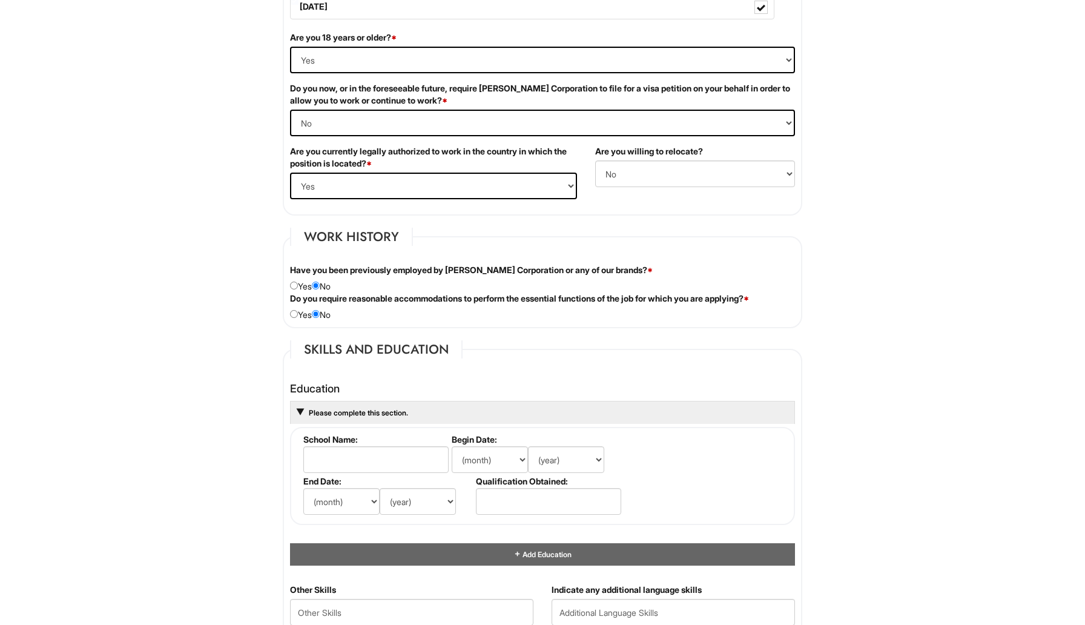
click at [295, 308] on div "Do you require reasonable accommodations to perform the essential functions of …" at bounding box center [542, 306] width 523 height 28
click at [294, 315] on input "radio" at bounding box center [294, 314] width 8 height 8
radio input "true"
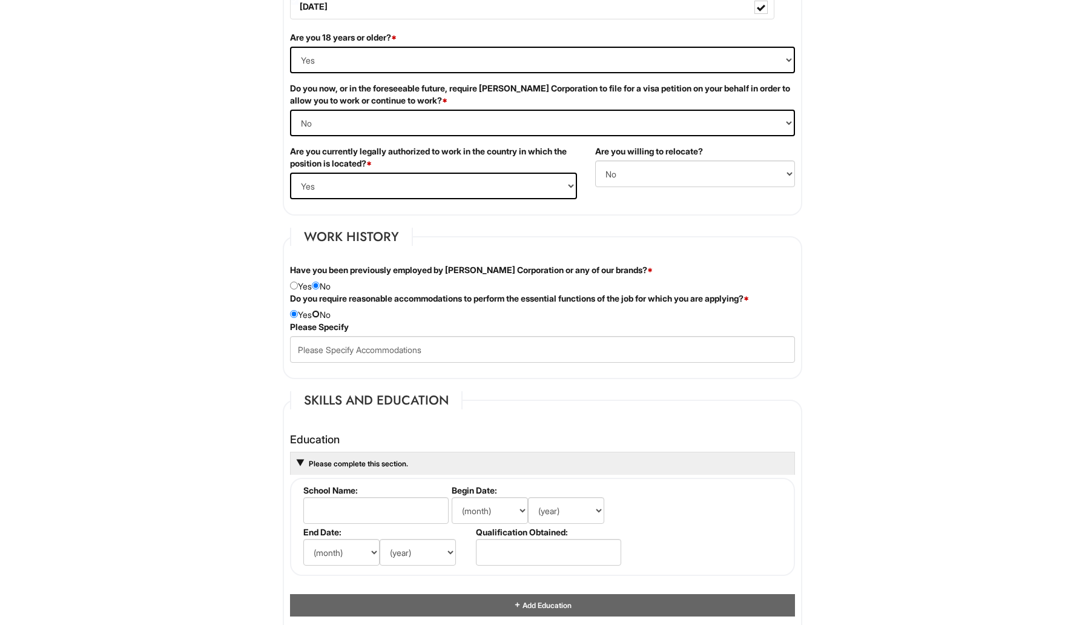
click at [320, 315] on input "radio" at bounding box center [316, 314] width 8 height 8
radio input "true"
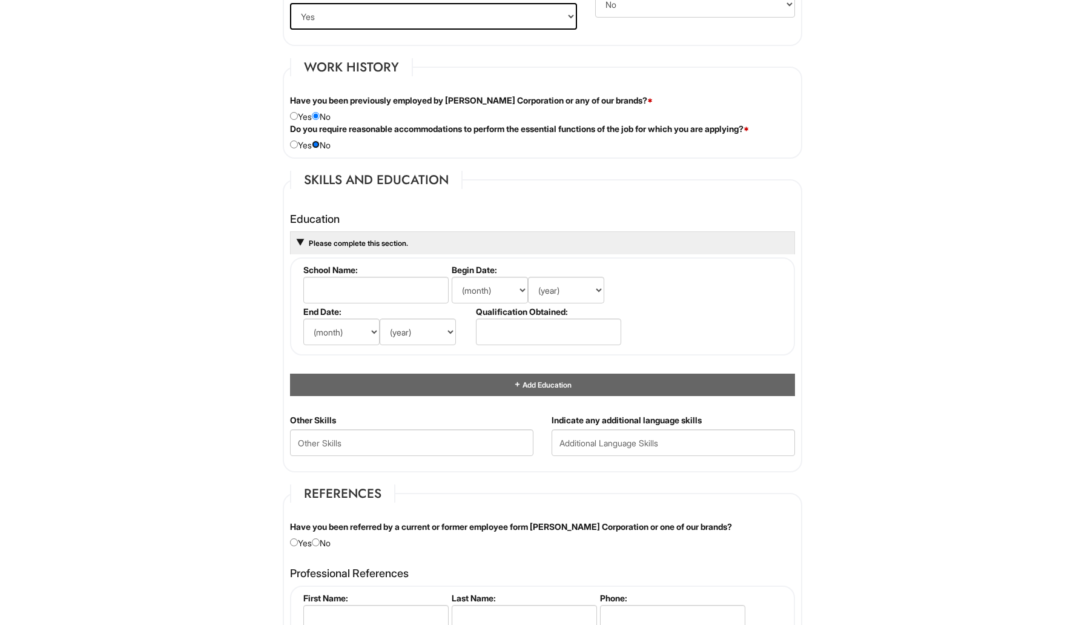
scroll to position [824, 0]
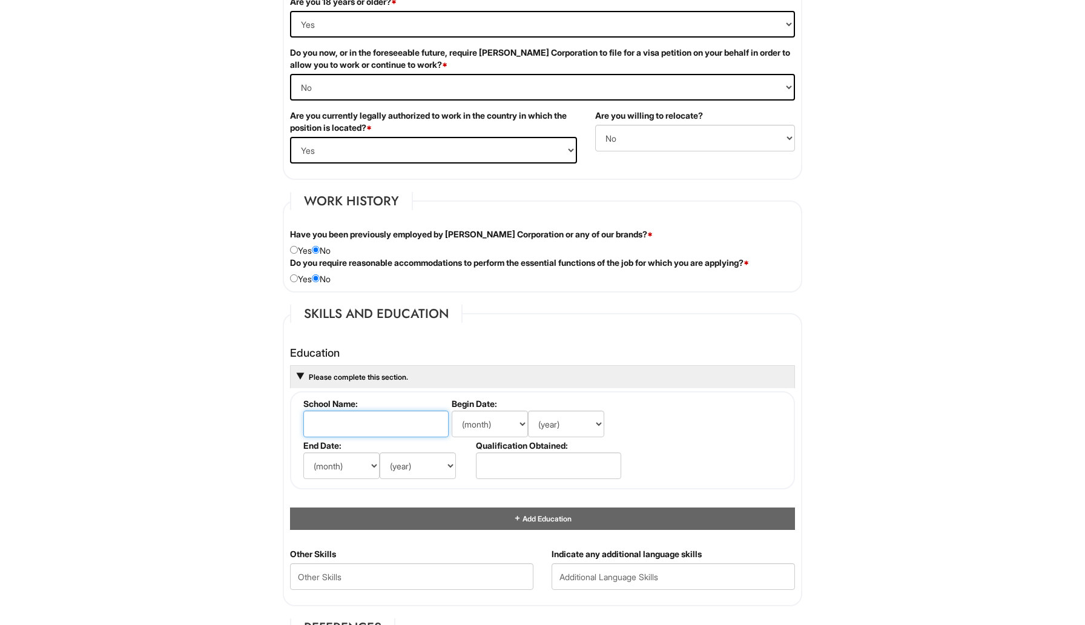
click at [331, 418] on input "text" at bounding box center [375, 423] width 145 height 27
click at [321, 372] on span "Please complete this section." at bounding box center [357, 376] width 100 height 9
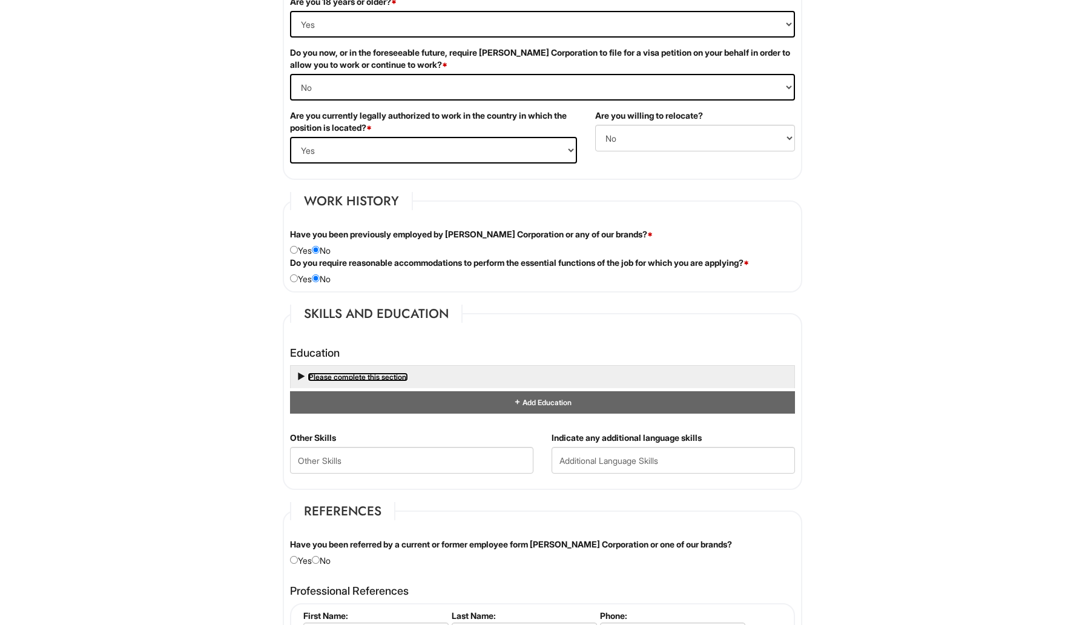
click at [321, 372] on span "Please complete this section." at bounding box center [357, 376] width 100 height 9
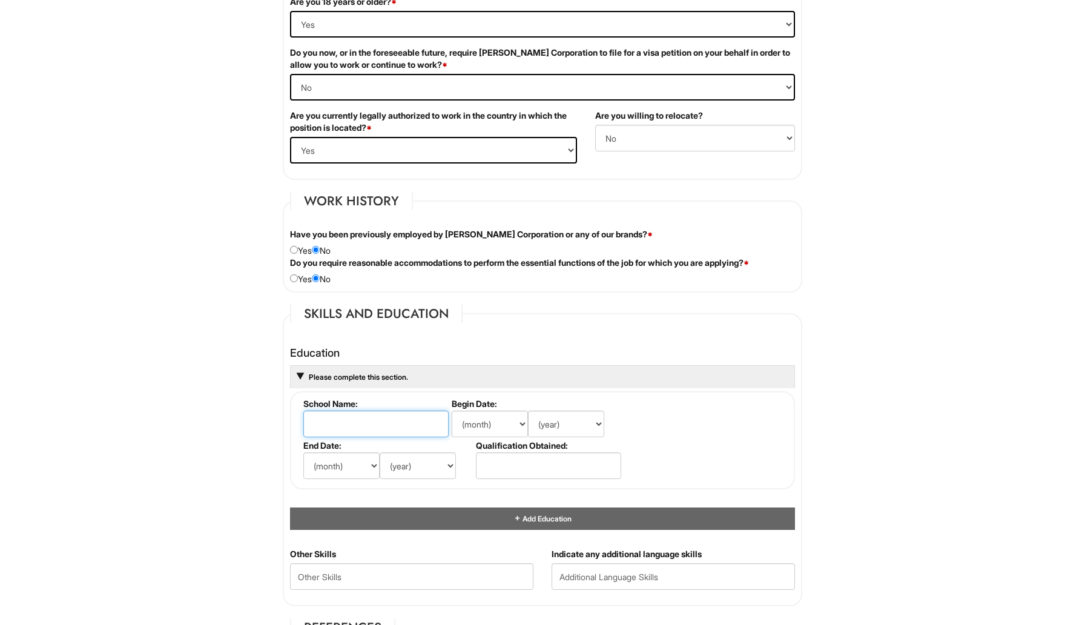
click at [335, 423] on input "text" at bounding box center [375, 423] width 145 height 27
click at [526, 473] on input "text" at bounding box center [548, 465] width 145 height 27
click at [434, 417] on input "text" at bounding box center [375, 423] width 145 height 27
type input "roshdno"
click at [476, 419] on select "(month) Jan Feb Mar Apr May Jun [DATE] Aug Sep Oct Nov Dec" at bounding box center [490, 423] width 76 height 27
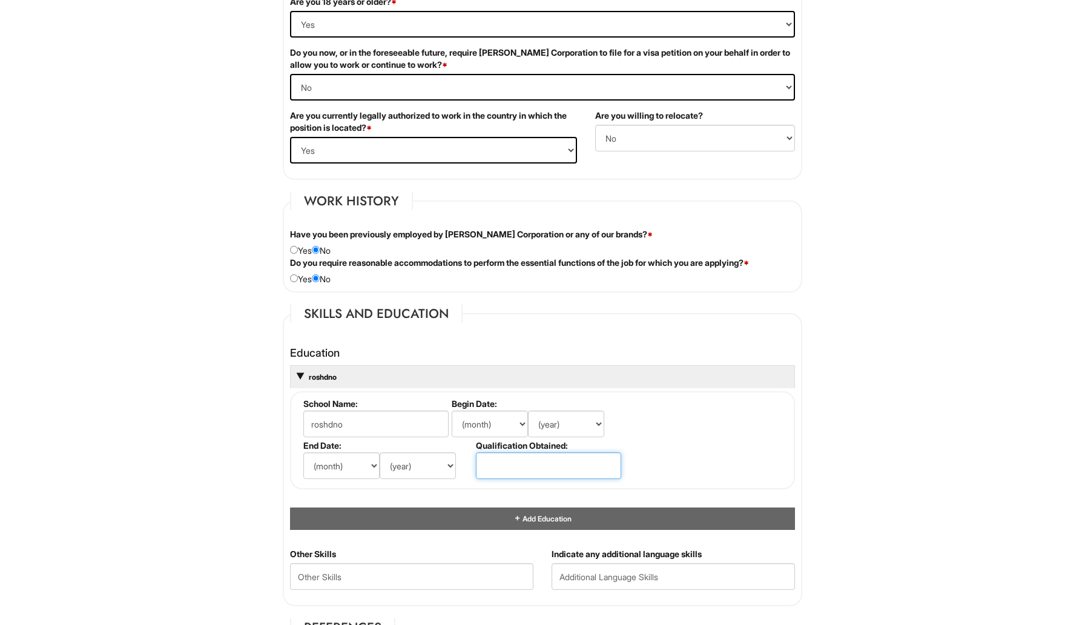
click at [490, 465] on input "text" at bounding box center [548, 465] width 145 height 27
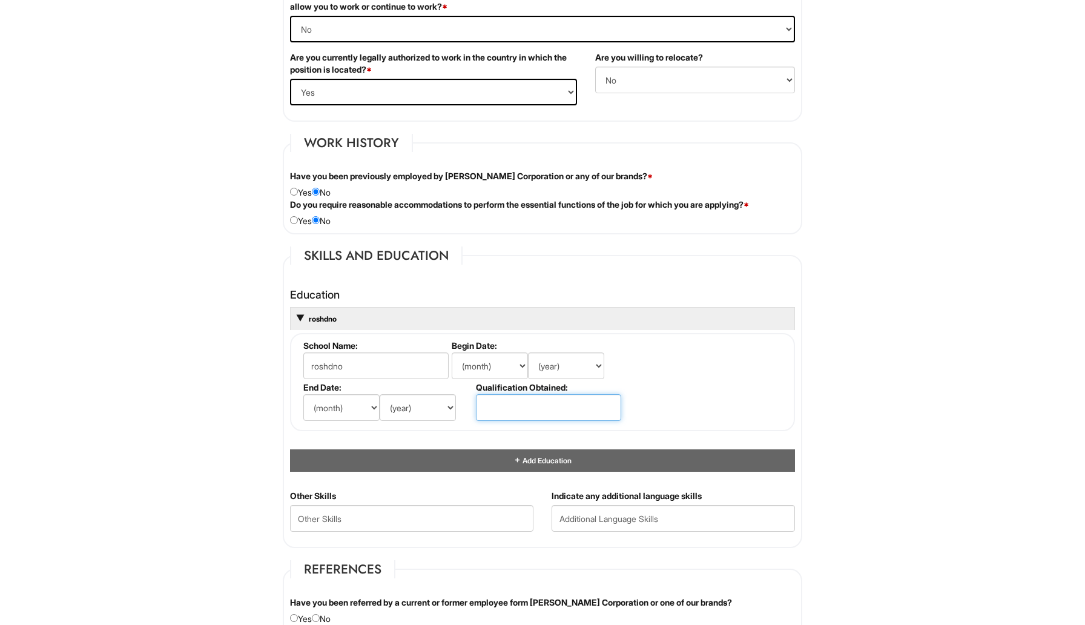
scroll to position [884, 0]
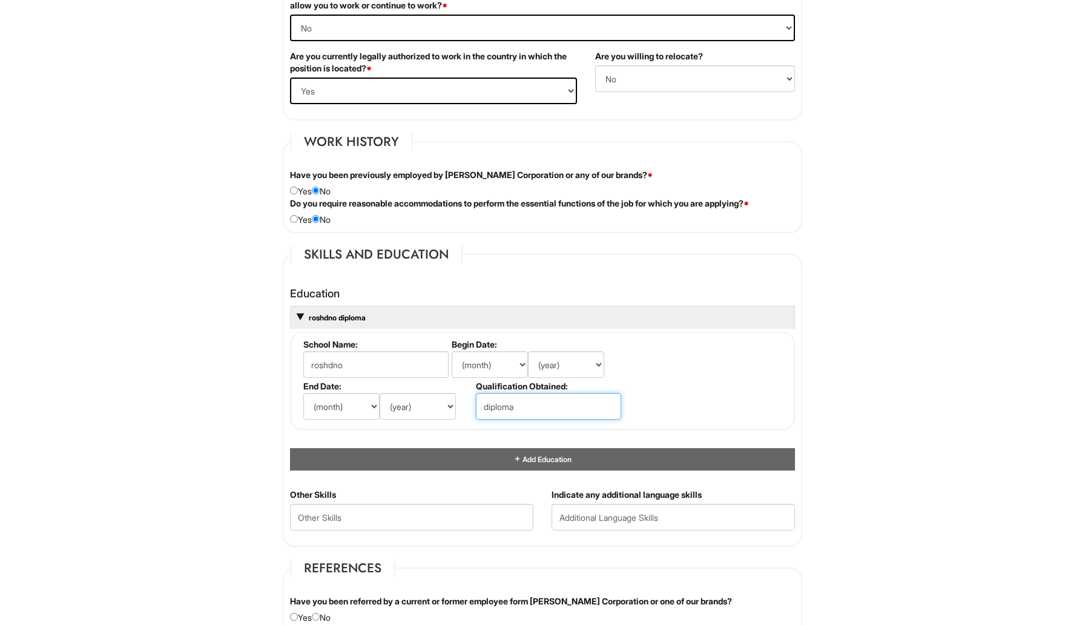
type input "diploma"
click at [387, 406] on select "(year) 2029 2028 2027 2026 2025 2024 2023 2022 2021 2020 2019 2018 2017 2016 20…" at bounding box center [418, 406] width 76 height 27
select select "2022"
click at [363, 412] on select "(month) Jan Feb Mar Apr May Jun [DATE] Aug Sep Oct Nov Dec" at bounding box center [341, 406] width 76 height 27
click at [351, 402] on select "(month) Jan Feb Mar Apr May Jun [DATE] Aug Sep Oct Nov Dec" at bounding box center [341, 406] width 76 height 27
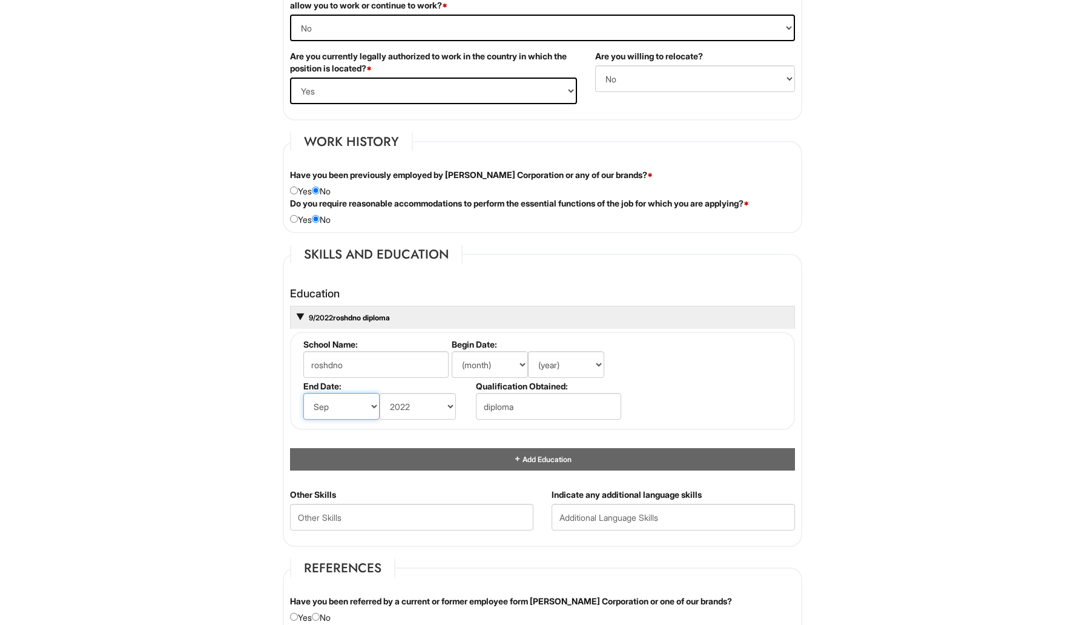
select select "7"
click at [510, 406] on input "diploma" at bounding box center [548, 406] width 145 height 27
click at [541, 361] on select "(year) 2029 2028 2027 2026 2025 2024 2023 2022 2021 2020 2019 2018 2017 2016 20…" at bounding box center [566, 364] width 76 height 27
click at [485, 366] on select "(month) Jan Feb Mar Apr May Jun [DATE] Aug Sep Oct Nov Dec" at bounding box center [490, 364] width 76 height 27
click at [543, 363] on select "(year) 2029 2028 2027 2026 2025 2024 2023 2022 2021 2020 2019 2018 2017 2016 20…" at bounding box center [566, 364] width 76 height 27
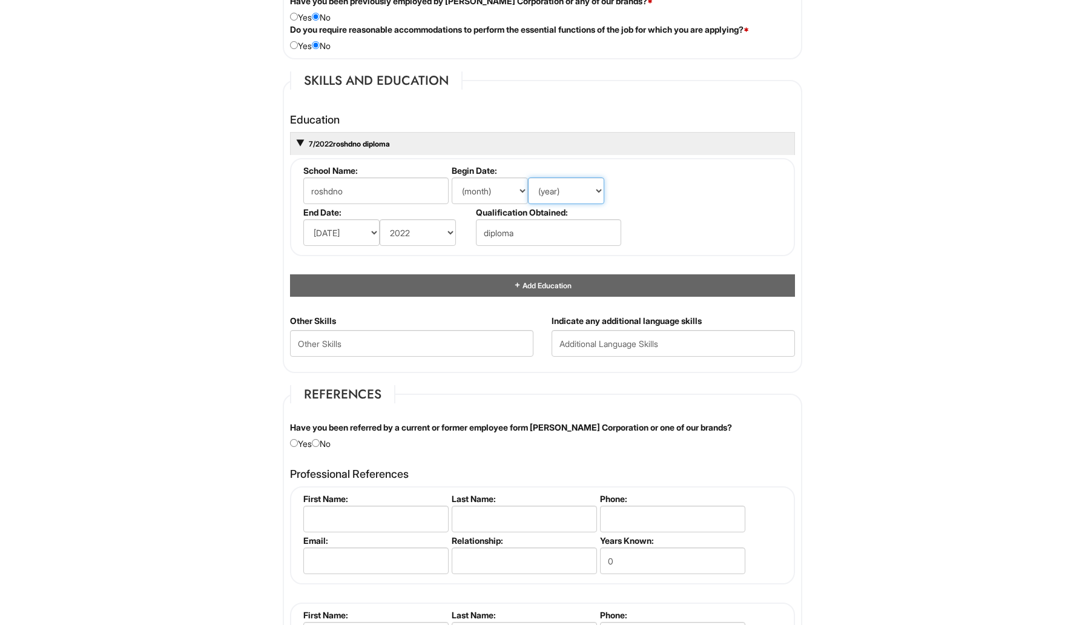
scroll to position [1058, 0]
click at [355, 353] on Skills "text" at bounding box center [411, 342] width 243 height 27
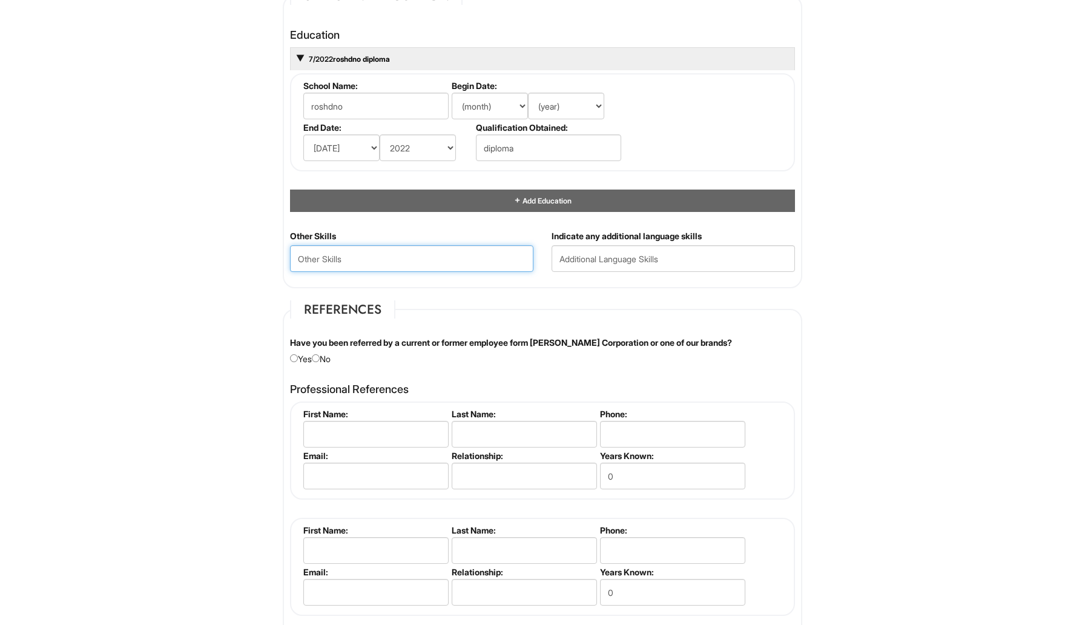
scroll to position [1144, 0]
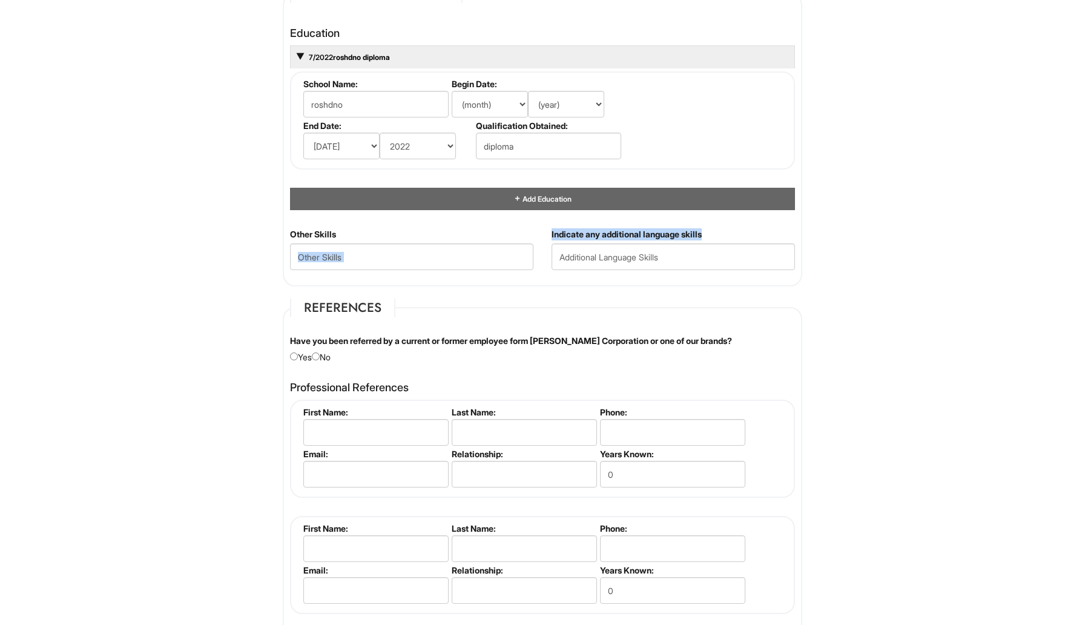
click at [543, 272] on div "Other Skills Indicate any additional language skills" at bounding box center [542, 253] width 523 height 51
click at [576, 249] on input "text" at bounding box center [672, 256] width 243 height 27
type input "farsi"
click at [396, 274] on div "Other Skills" at bounding box center [411, 253] width 261 height 51
click at [384, 255] on Skills "text" at bounding box center [411, 256] width 243 height 27
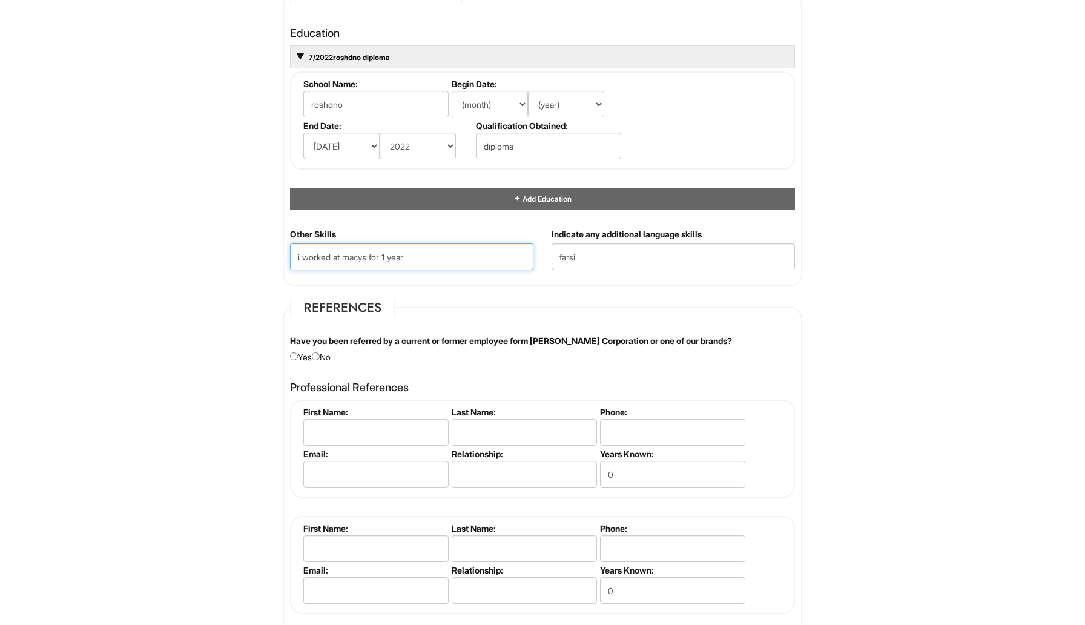
type Skills "i worked at macys for 1 year"
click at [327, 353] on div "Have you been referred by a current or former employee form [PERSON_NAME] Corpo…" at bounding box center [542, 349] width 523 height 28
click at [316, 356] on div "Have you been referred by a current or former employee form [PERSON_NAME] Corpo…" at bounding box center [542, 349] width 523 height 28
click at [320, 356] on input "radio" at bounding box center [316, 356] width 8 height 8
radio input "true"
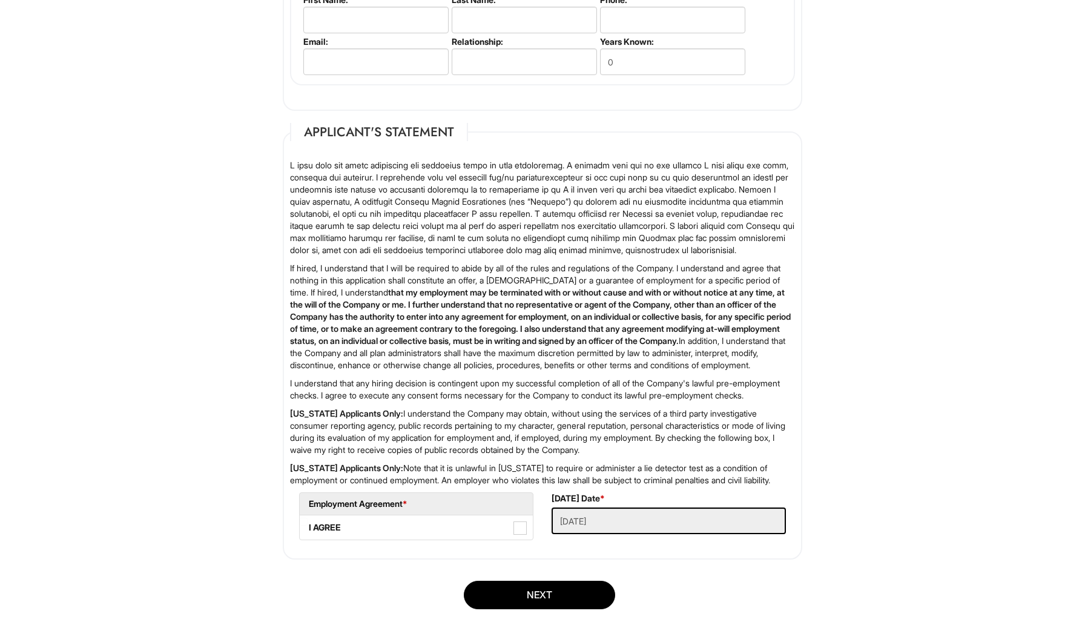
scroll to position [1788, 0]
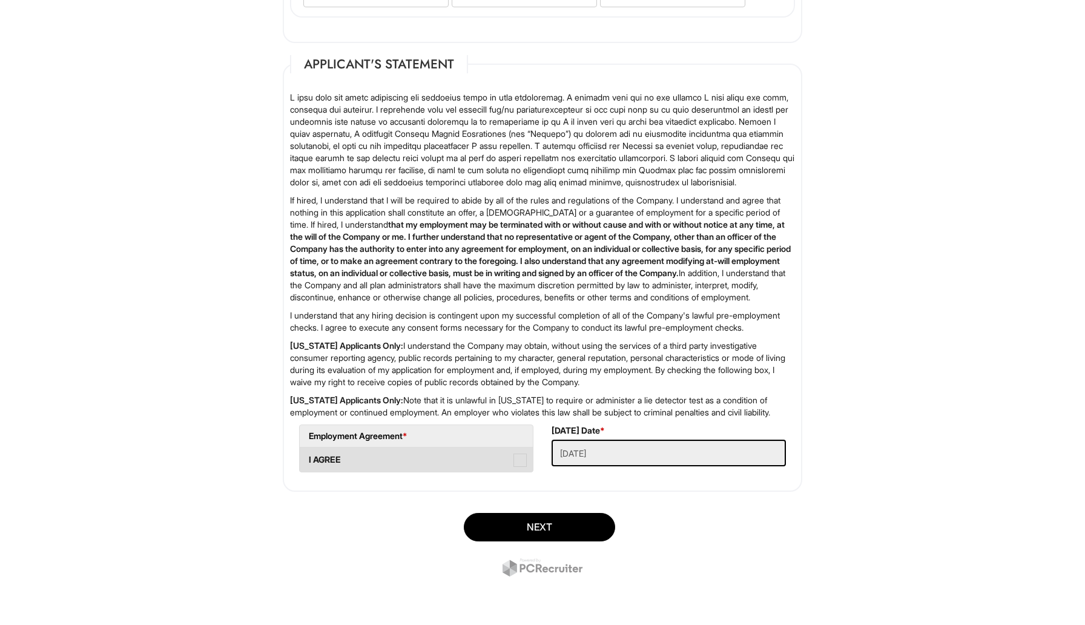
click at [519, 464] on span at bounding box center [519, 459] width 13 height 13
click at [307, 458] on AGREE "I AGREE" at bounding box center [304, 454] width 8 height 8
checkbox AGREE "true"
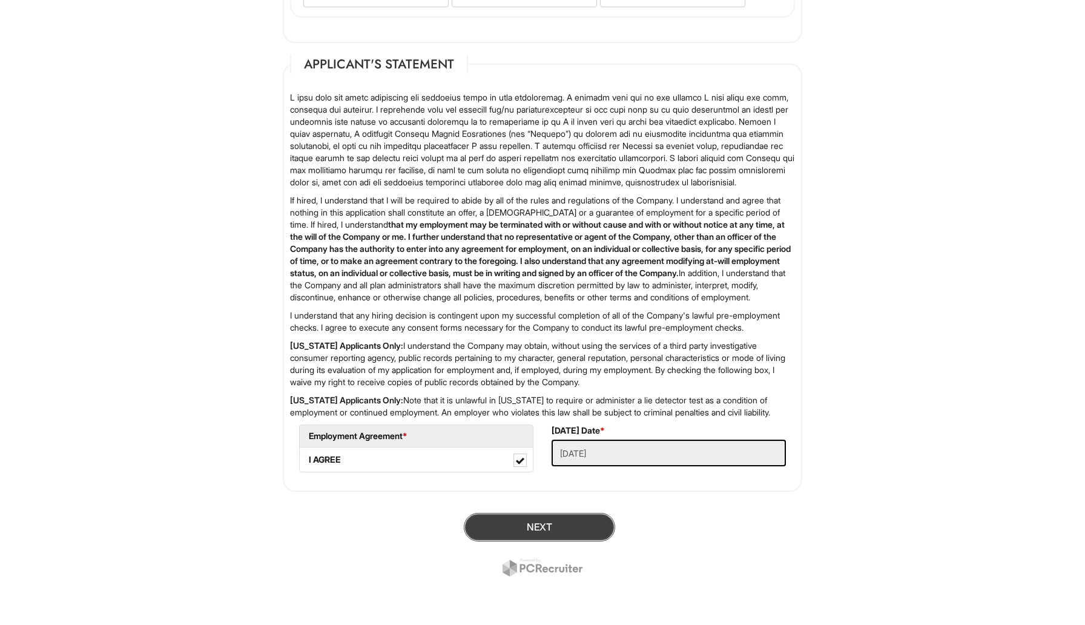
click at [519, 531] on button "Next" at bounding box center [539, 527] width 151 height 28
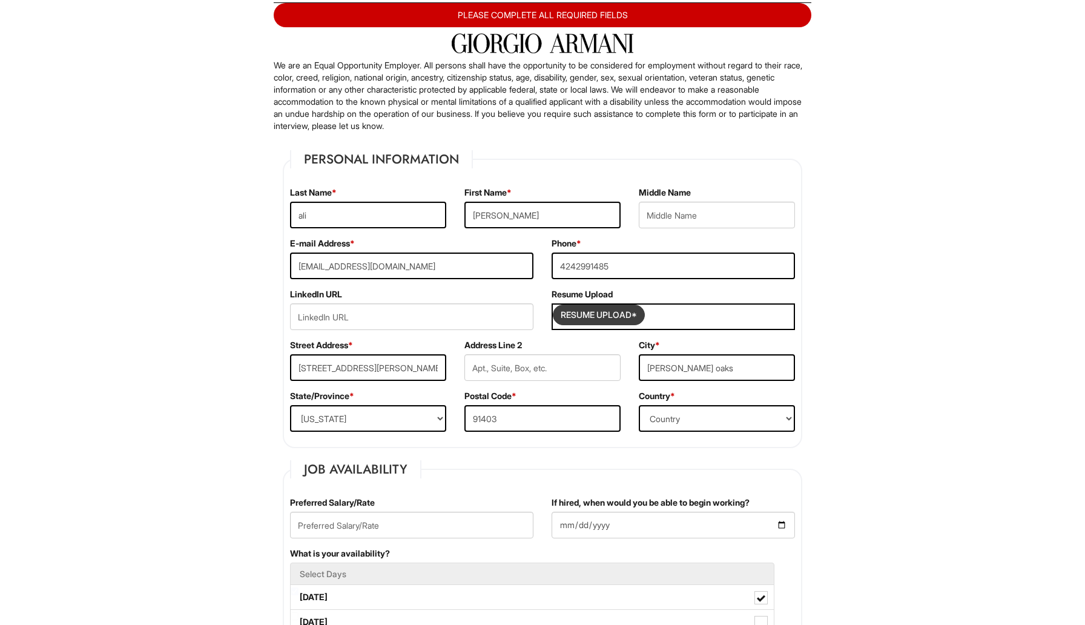
click at [636, 315] on input "Resume Upload*" at bounding box center [598, 314] width 91 height 19
click at [669, 324] on div "Resume Upload*" at bounding box center [672, 316] width 243 height 27
click at [668, 320] on div "Resume Upload*" at bounding box center [672, 316] width 243 height 27
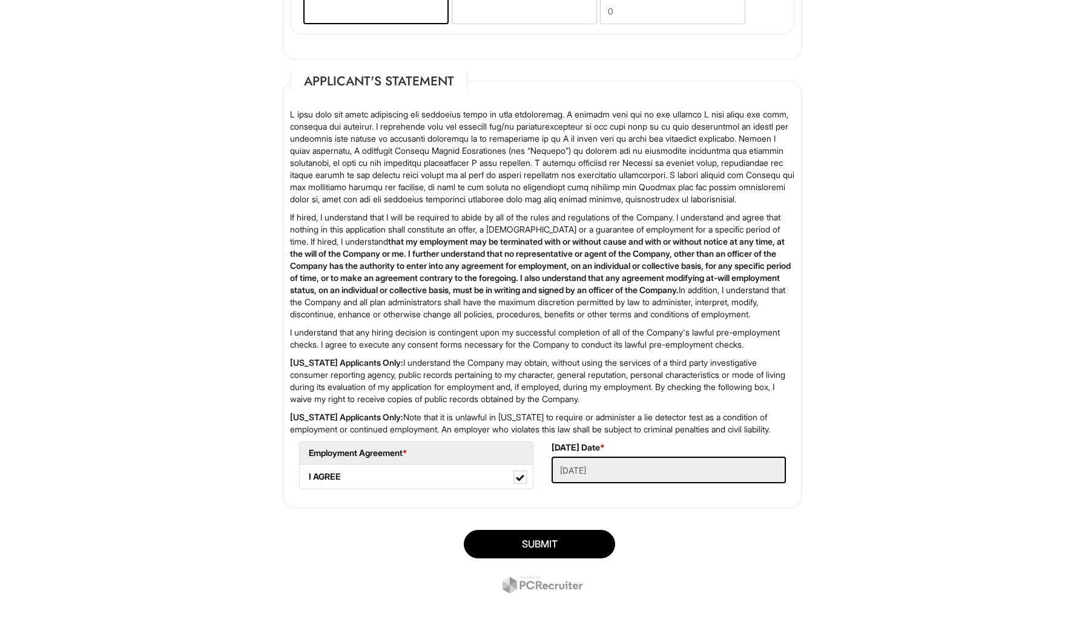
scroll to position [1778, 0]
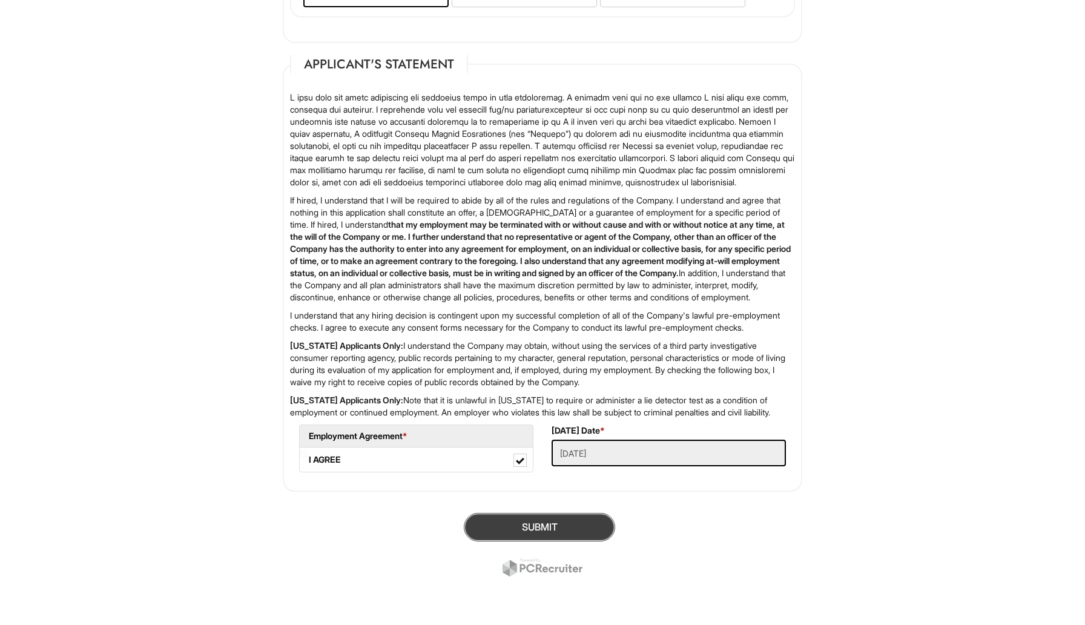
click at [533, 541] on button "SUBMIT" at bounding box center [539, 527] width 151 height 28
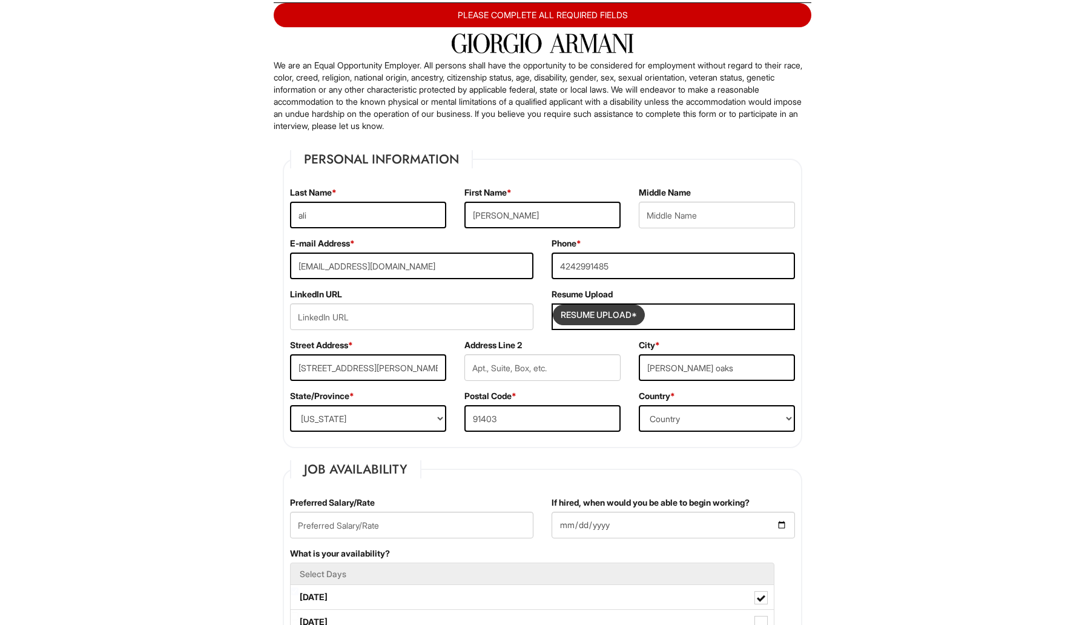
click at [589, 316] on input "Resume Upload*" at bounding box center [598, 314] width 91 height 19
click at [568, 5] on div "PLEASE COMPLETE ALL REQUIRED FIELDS" at bounding box center [543, 15] width 538 height 24
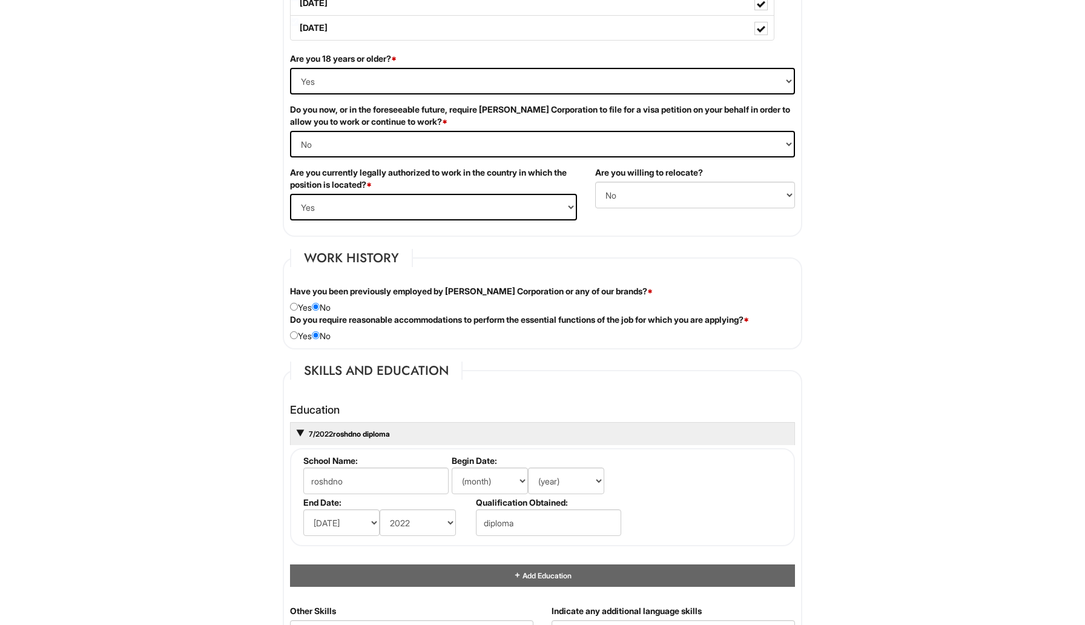
scroll to position [795, 0]
